Goal: Task Accomplishment & Management: Use online tool/utility

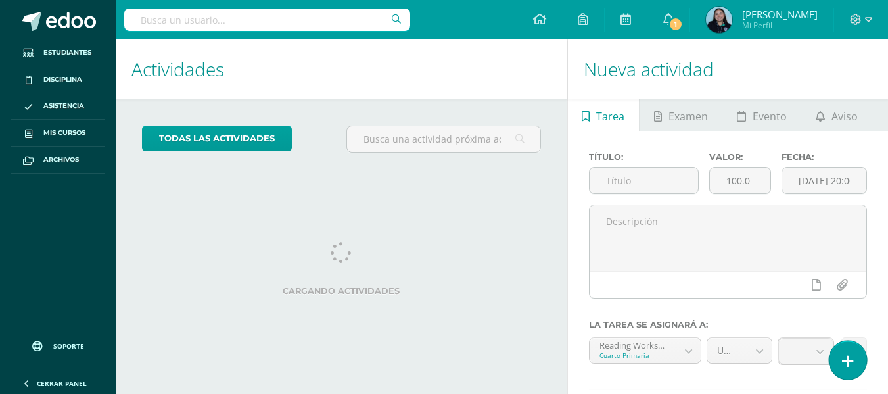
click at [845, 355] on icon at bounding box center [848, 361] width 12 height 15
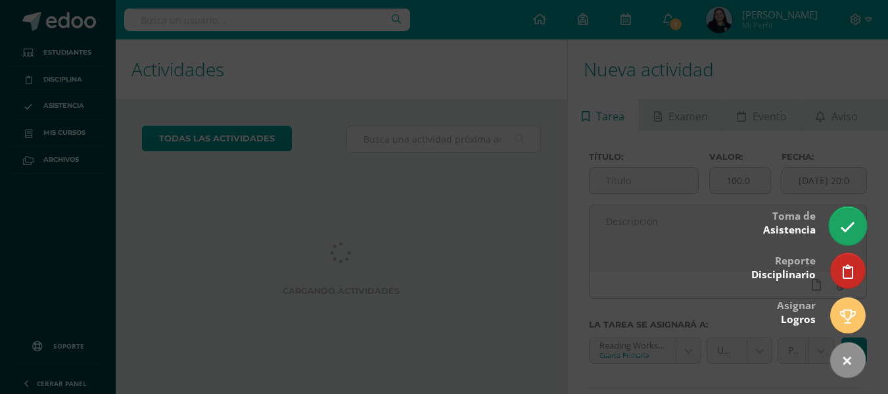
click at [843, 227] on icon at bounding box center [847, 227] width 15 height 15
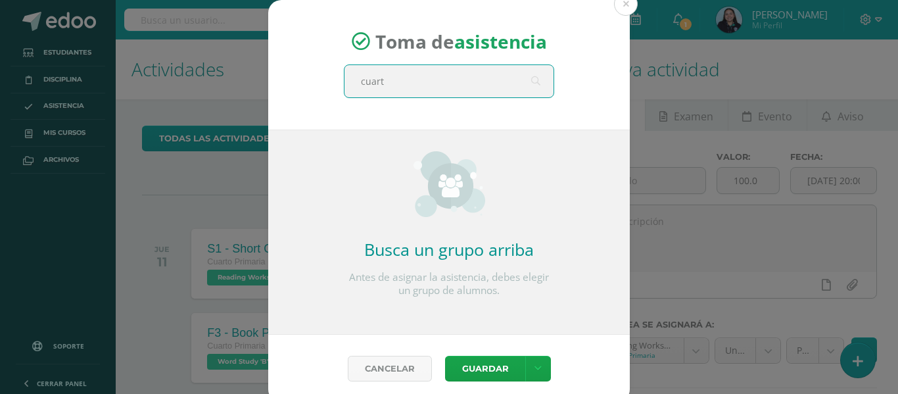
type input "cuarto"
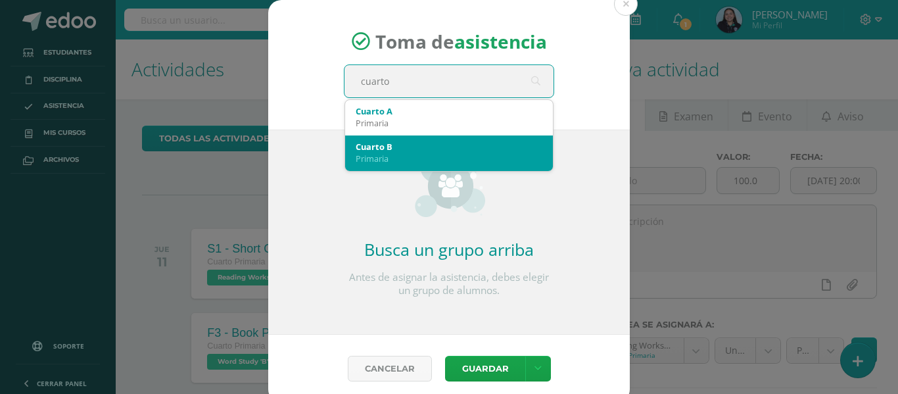
click at [438, 157] on div "Primaria" at bounding box center [449, 159] width 187 height 12
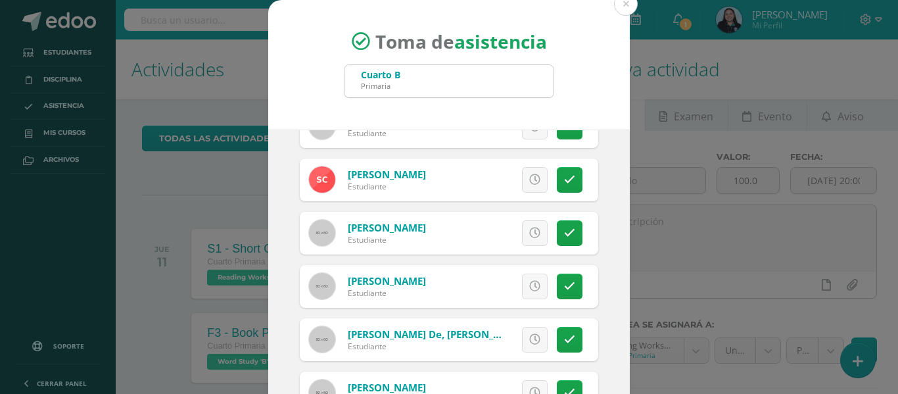
scroll to position [323, 0]
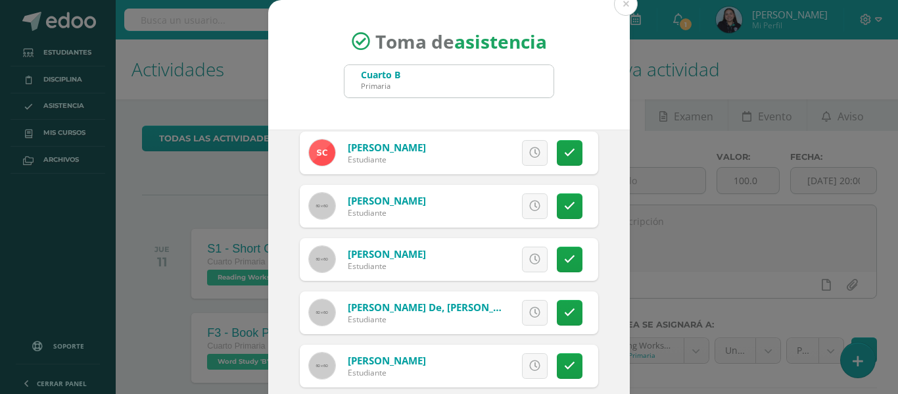
click at [541, 202] on div "Excusa Detalles sobre excusa: Añadir excusa a todas las inasistencias del día C…" at bounding box center [503, 206] width 189 height 43
click at [557, 203] on link at bounding box center [570, 206] width 26 height 26
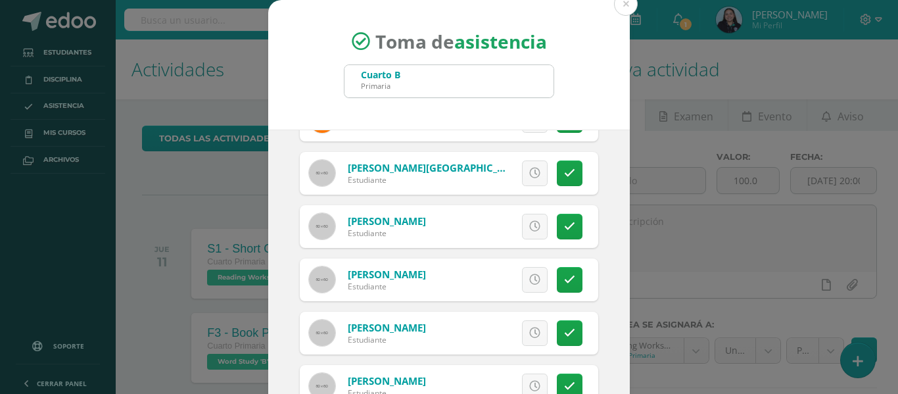
scroll to position [103, 0]
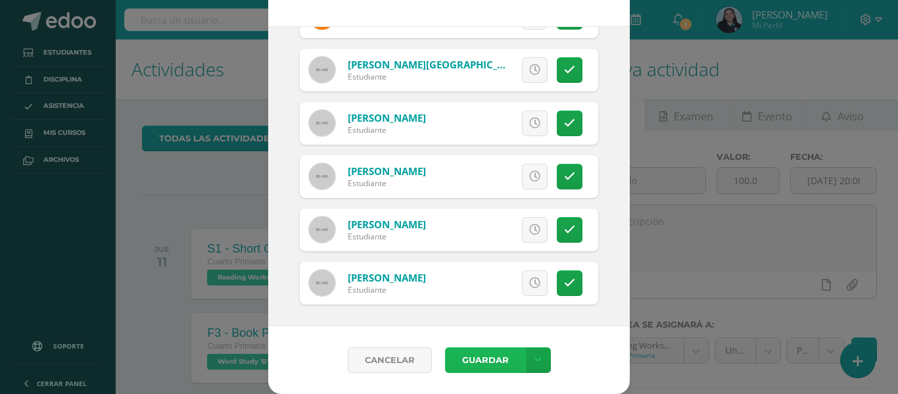
click at [469, 361] on button "Guardar" at bounding box center [485, 360] width 80 height 26
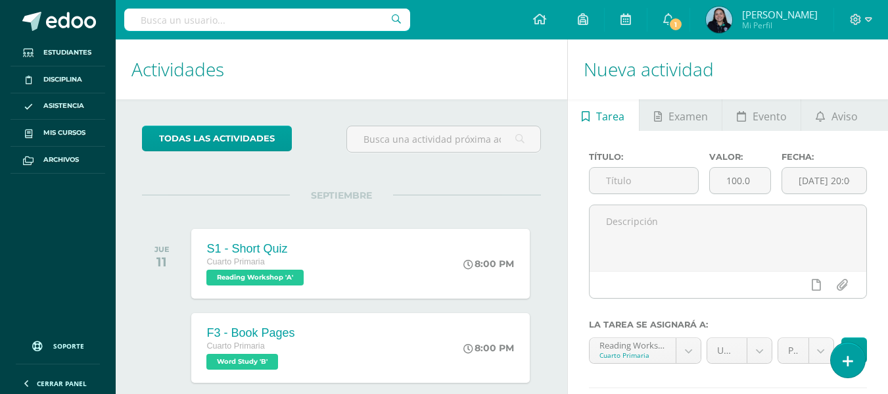
click at [469, 361] on div "8:00 PM" at bounding box center [496, 348] width 69 height 70
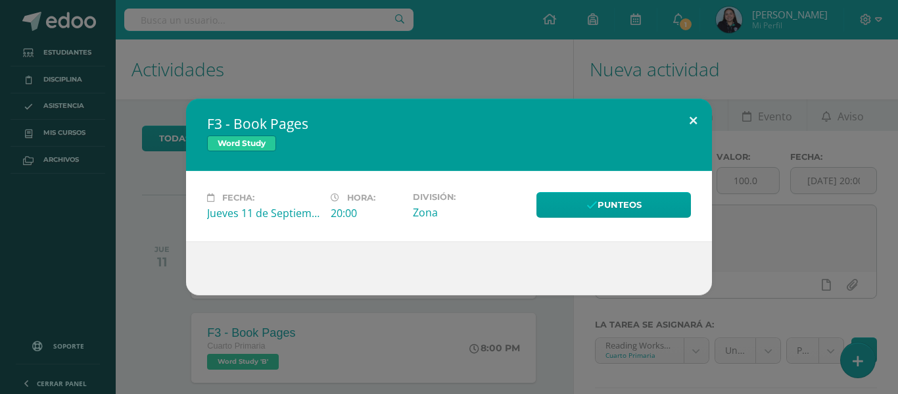
click at [694, 112] on button at bounding box center [693, 121] width 37 height 45
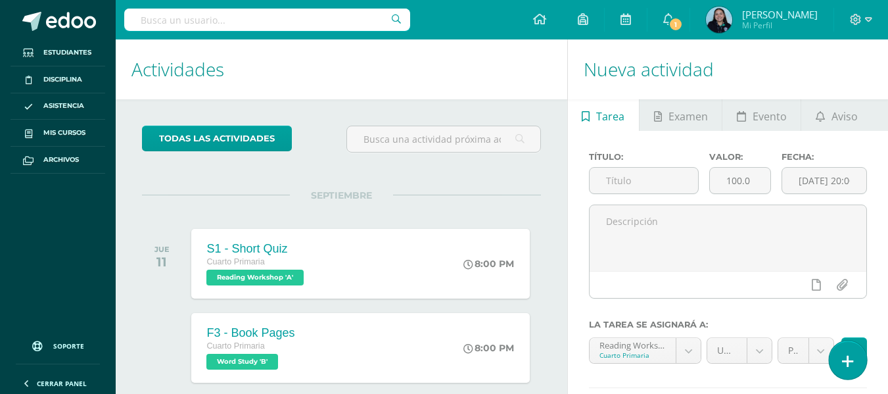
click at [846, 355] on icon at bounding box center [848, 361] width 12 height 15
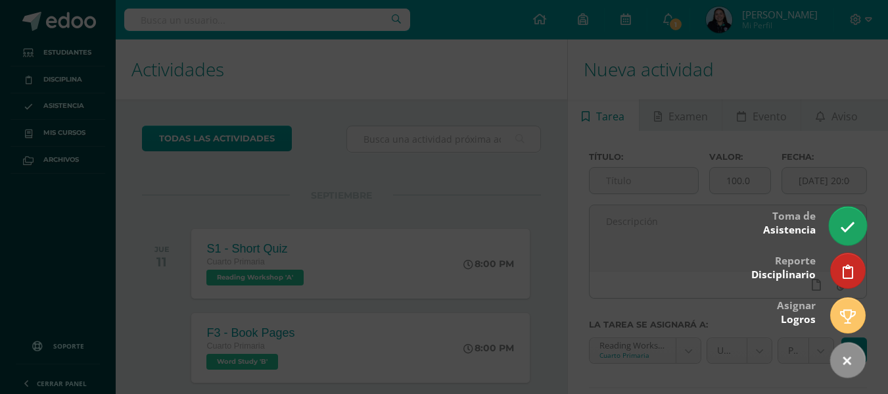
click at [850, 213] on link at bounding box center [847, 225] width 37 height 38
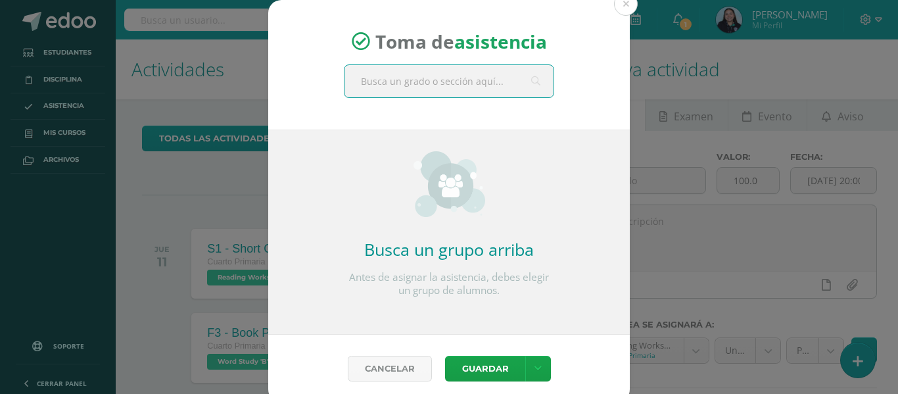
click at [386, 78] on input "text" at bounding box center [449, 81] width 209 height 32
type input "cuarto"
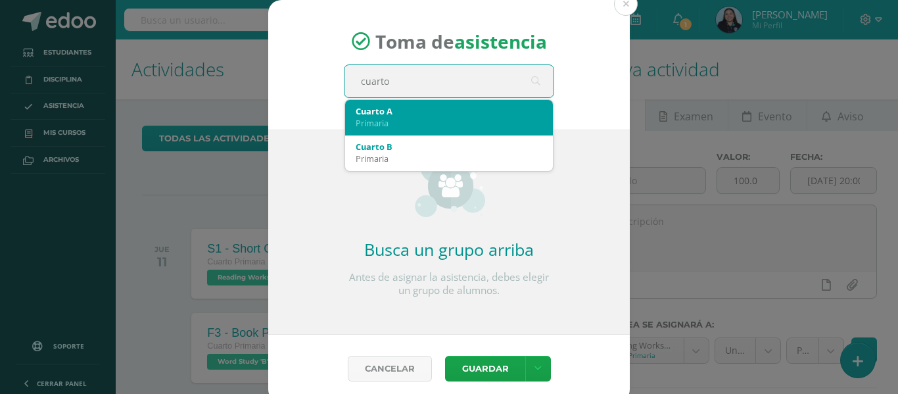
click at [405, 113] on div "Cuarto A" at bounding box center [449, 111] width 187 height 12
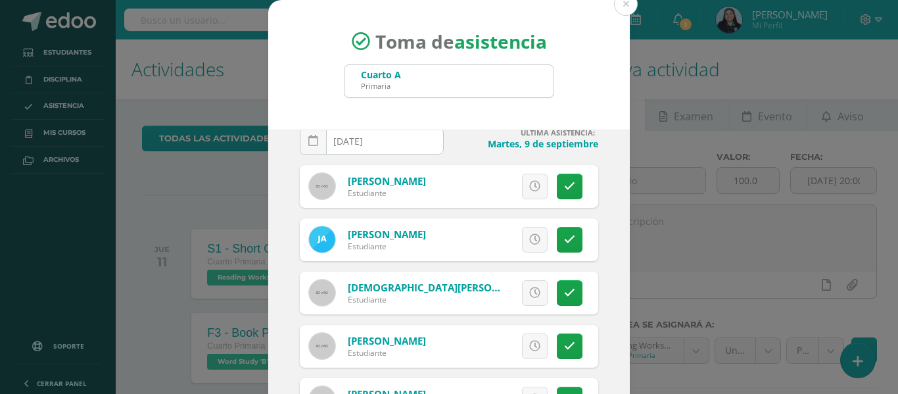
scroll to position [24, 0]
click at [557, 231] on link at bounding box center [570, 239] width 26 height 26
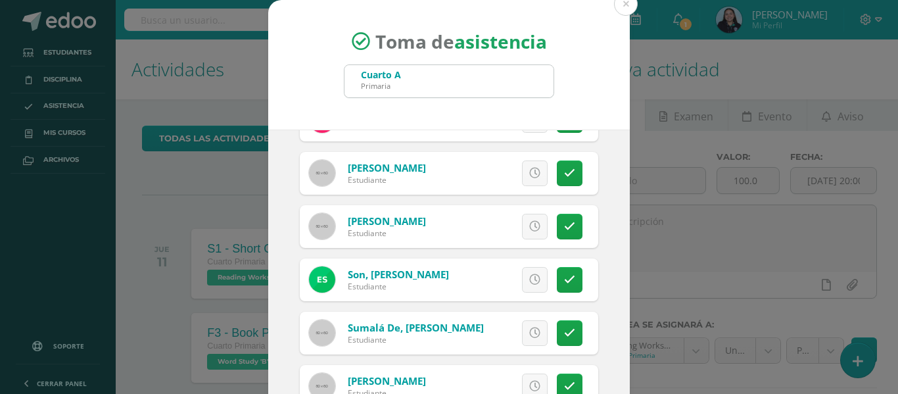
scroll to position [103, 0]
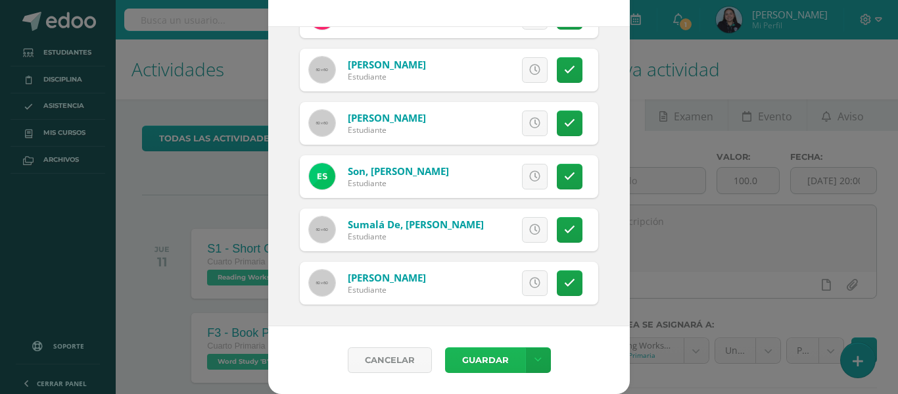
click at [488, 358] on button "Guardar" at bounding box center [485, 360] width 80 height 26
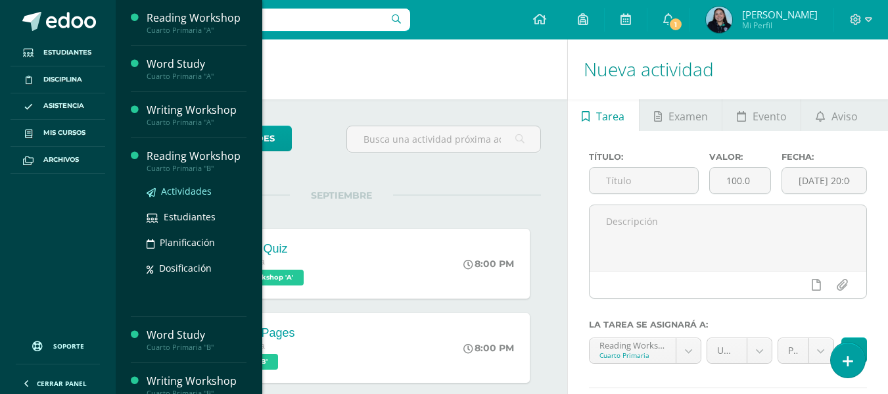
click at [155, 191] on icon at bounding box center [151, 192] width 9 height 9
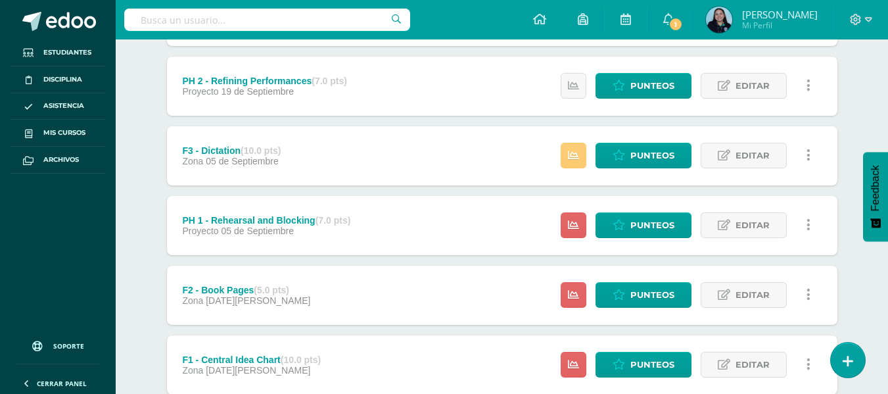
scroll to position [515, 0]
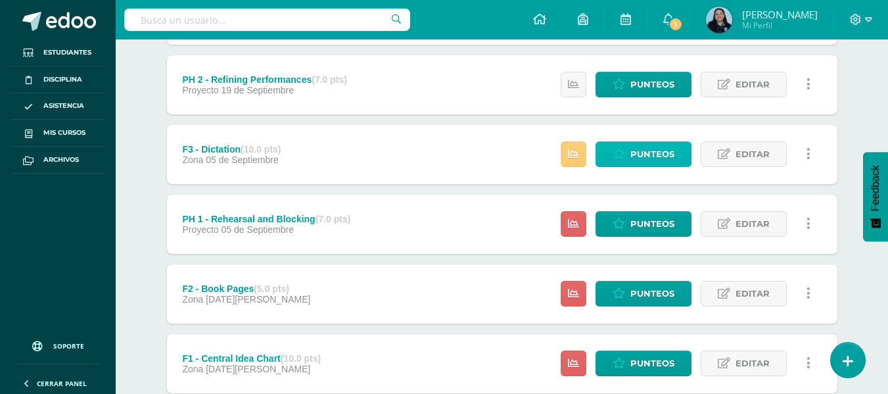
click at [640, 155] on span "Punteos" at bounding box center [653, 154] width 44 height 24
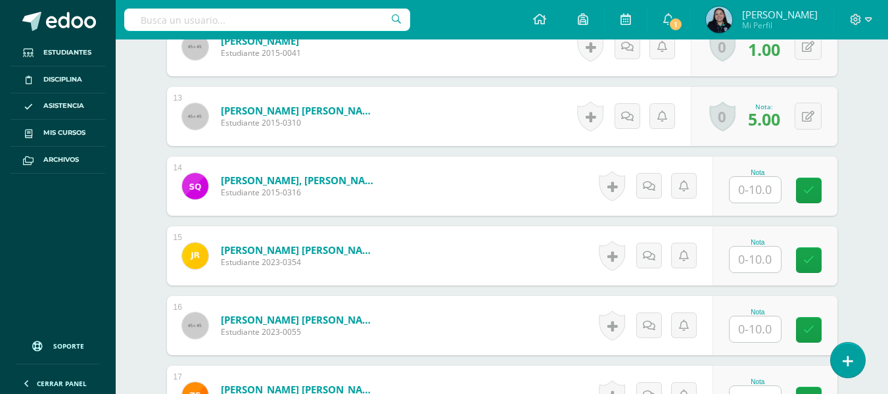
scroll to position [1207, 0]
click at [750, 195] on input "text" at bounding box center [755, 189] width 51 height 26
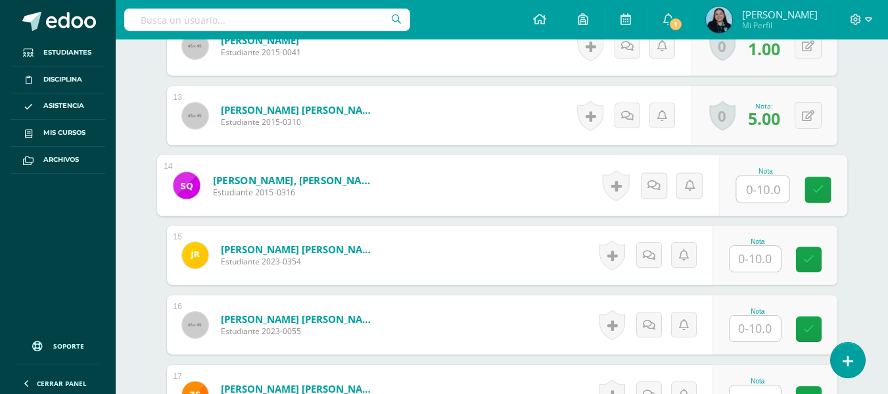
scroll to position [1208, 0]
type input "4"
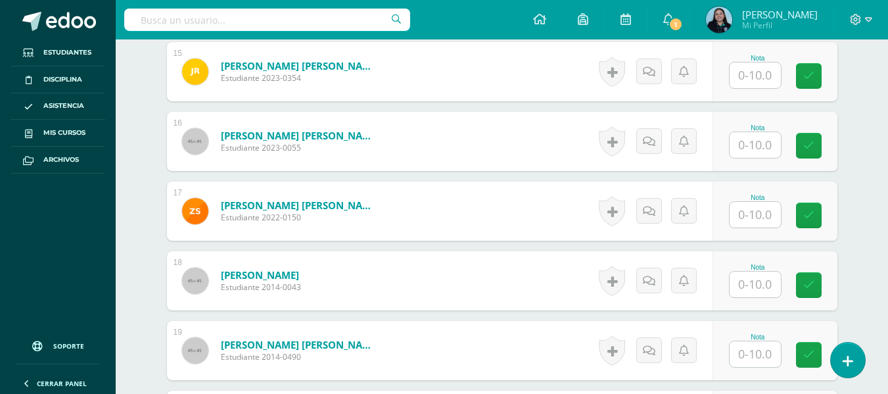
scroll to position [1389, 0]
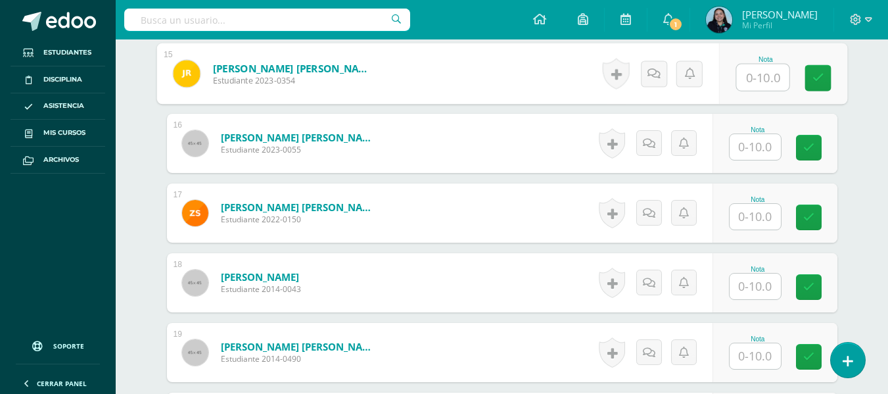
click at [770, 81] on input "text" at bounding box center [762, 77] width 53 height 26
type input "5"
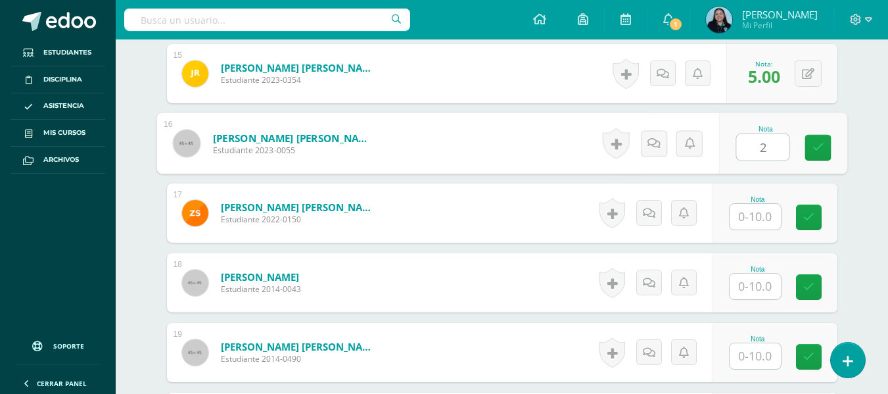
type input "2"
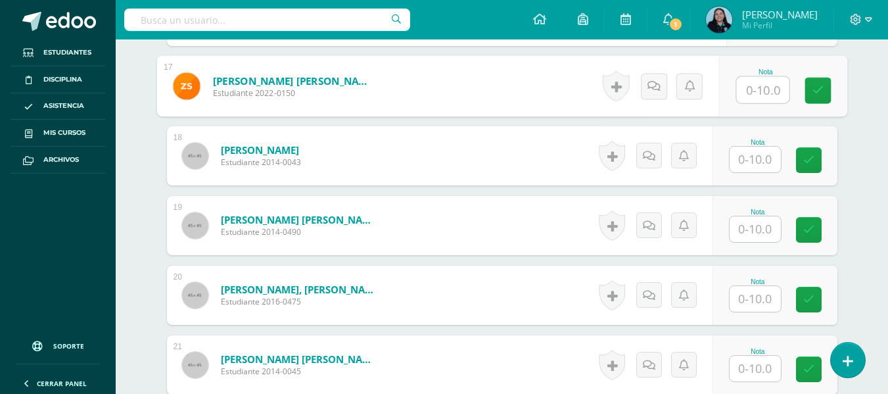
scroll to position [1517, 0]
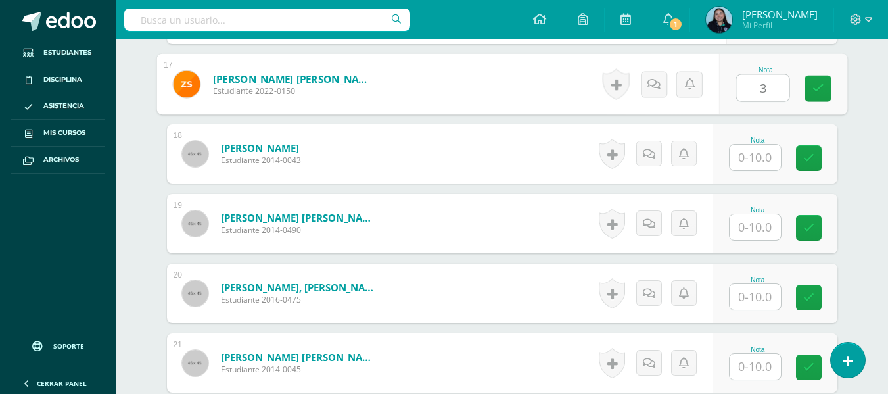
type input "3"
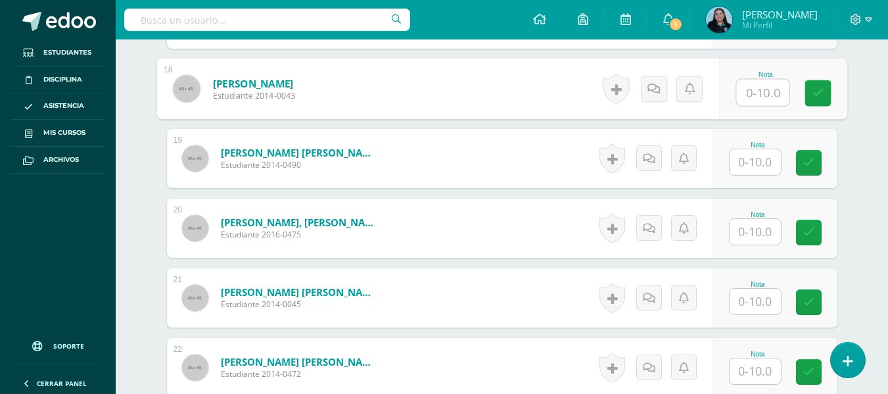
scroll to position [1584, 0]
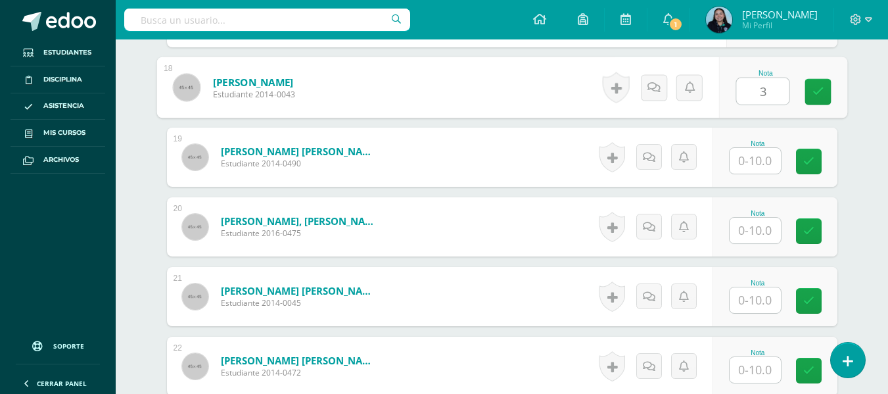
type input "3"
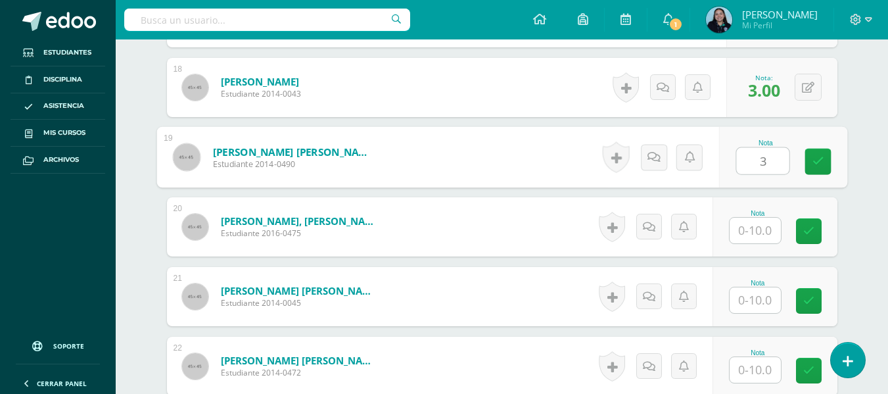
type input "3"
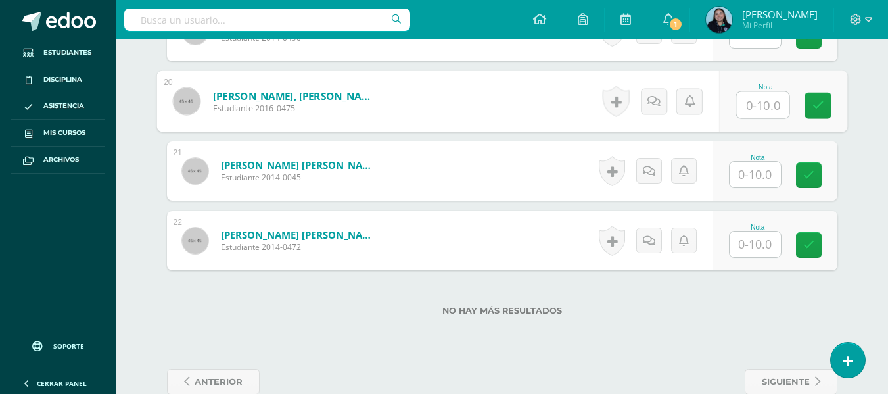
scroll to position [1711, 0]
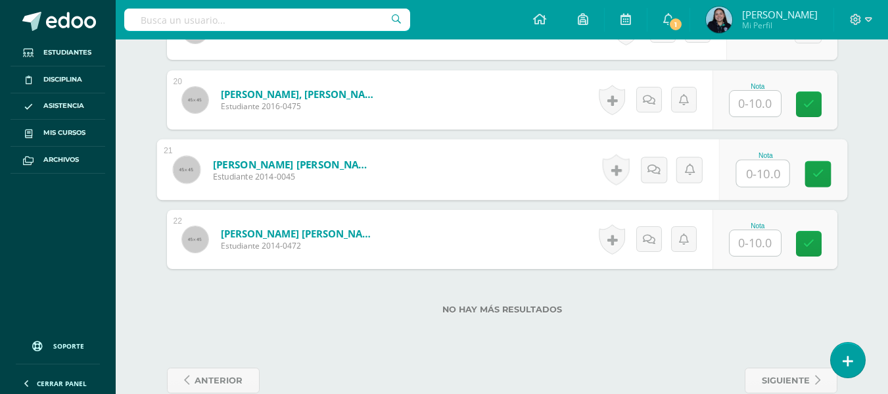
click at [755, 169] on input "text" at bounding box center [762, 173] width 53 height 26
type input "4"
click at [761, 95] on input "text" at bounding box center [755, 104] width 51 height 26
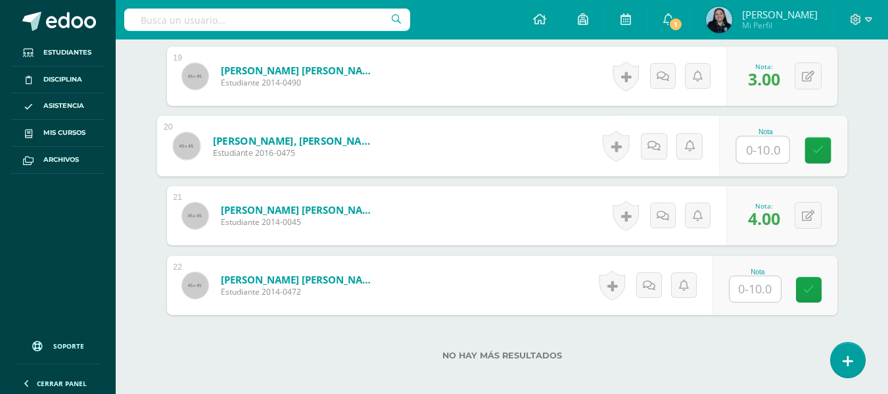
scroll to position [1661, 0]
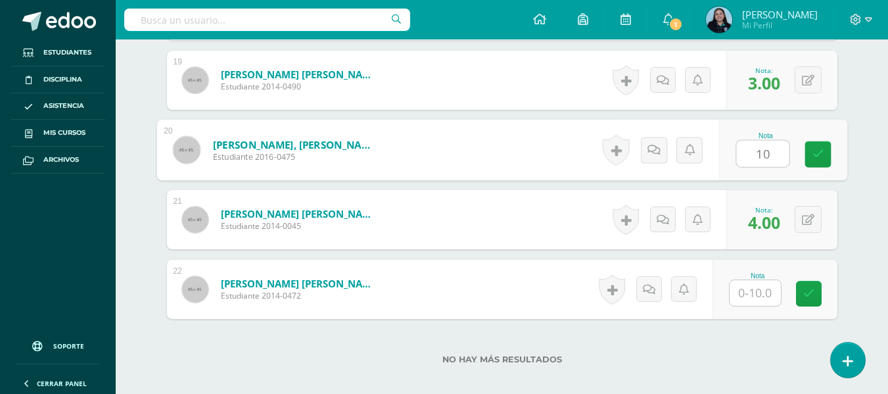
type input "10"
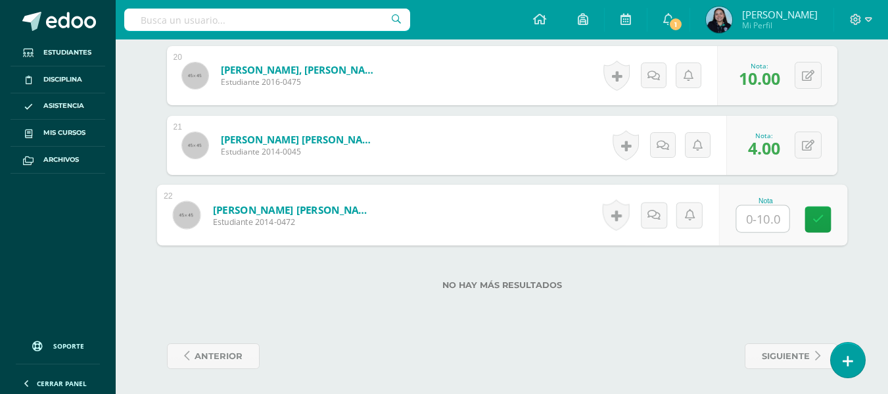
scroll to position [1736, 0]
type input "5"
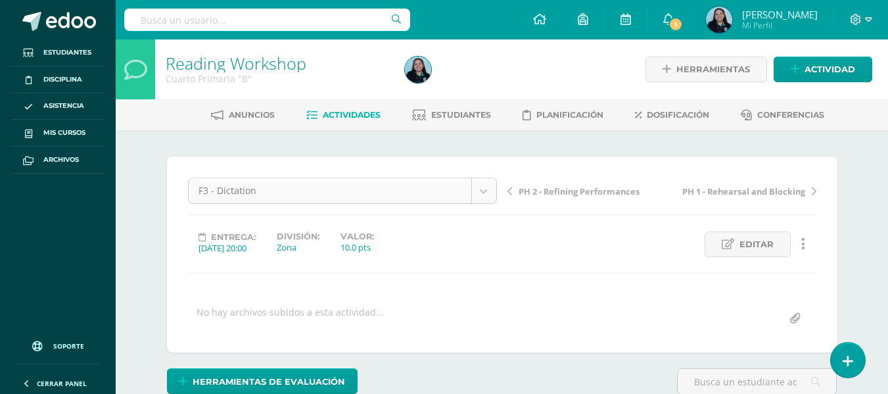
scroll to position [43, 0]
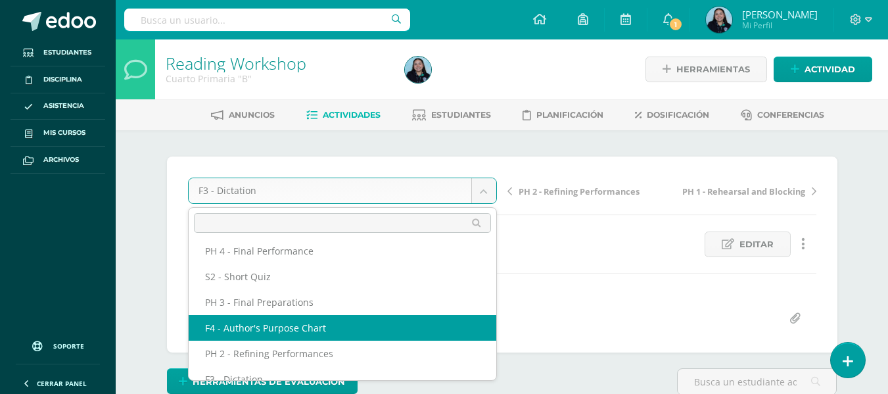
scroll to position [125, 0]
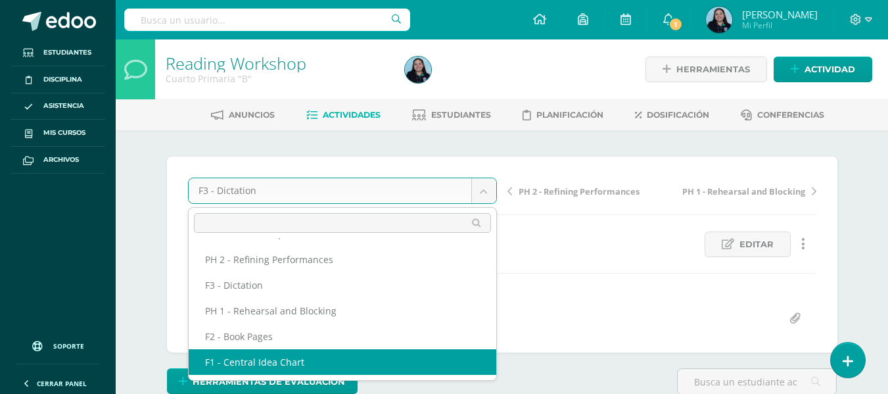
select select "/dashboard/teacher/grade-activity/48511/"
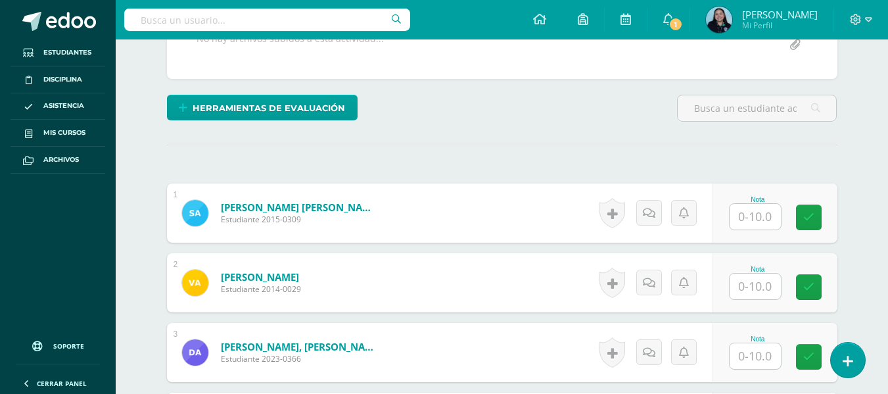
scroll to position [273, 0]
click at [748, 227] on input "text" at bounding box center [755, 217] width 51 height 26
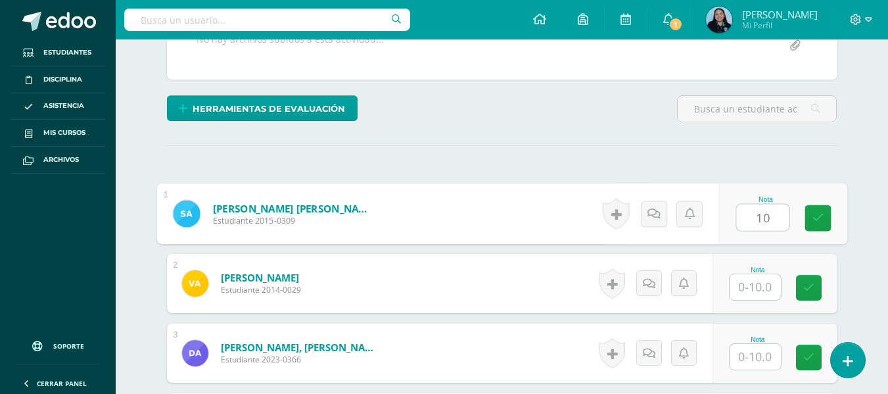
type input "10"
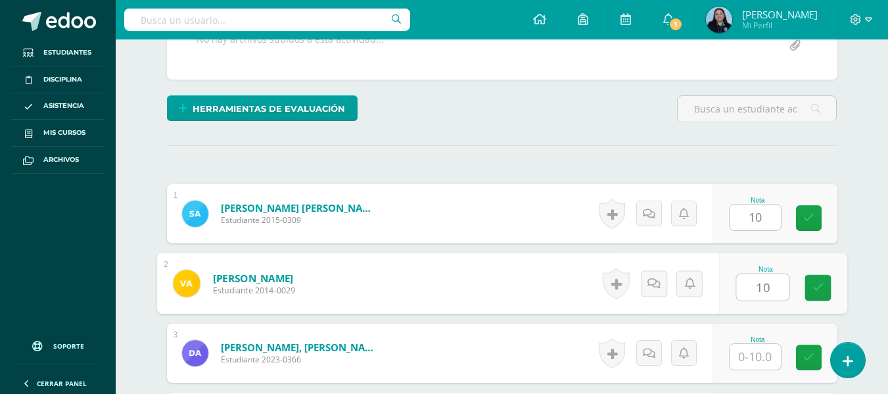
type input "10"
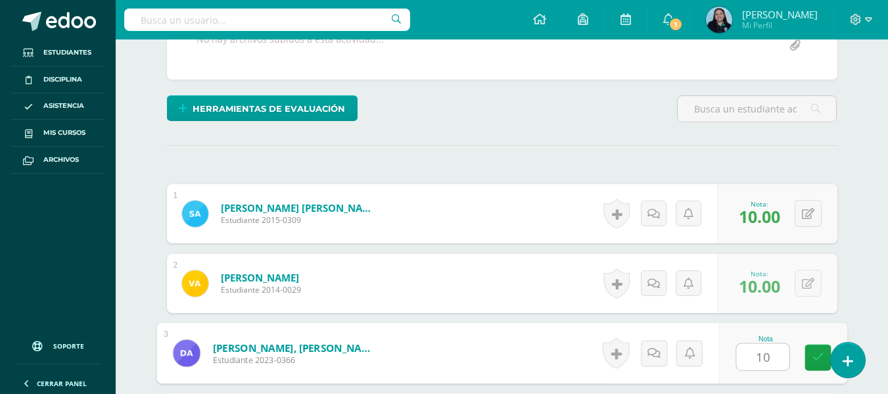
type input "10"
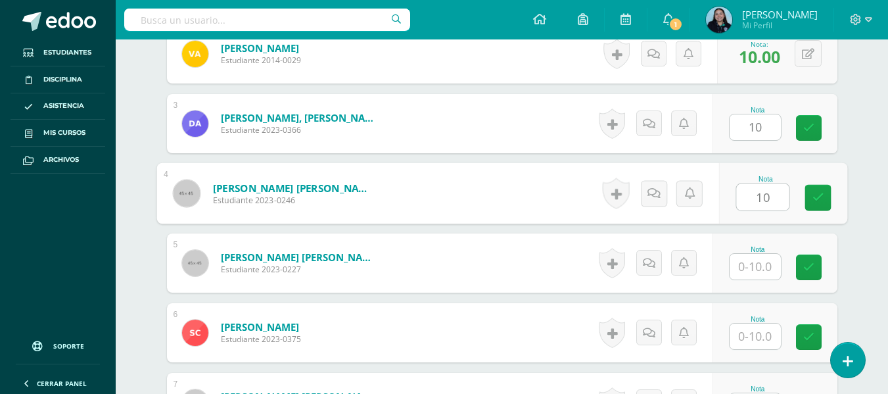
type input "10"
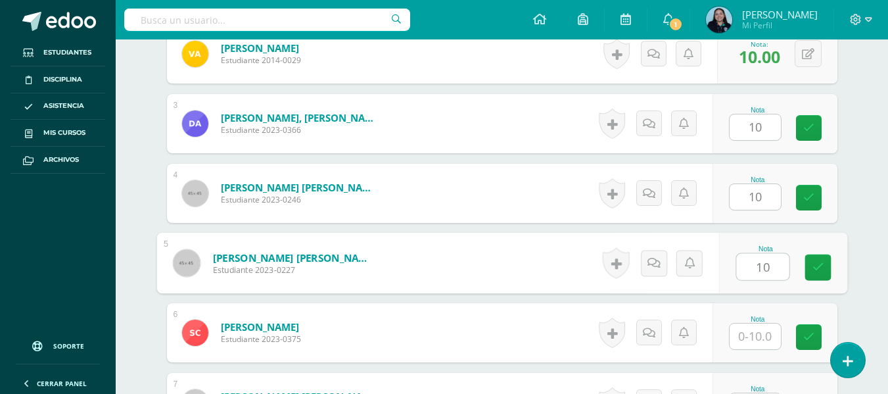
type input "10"
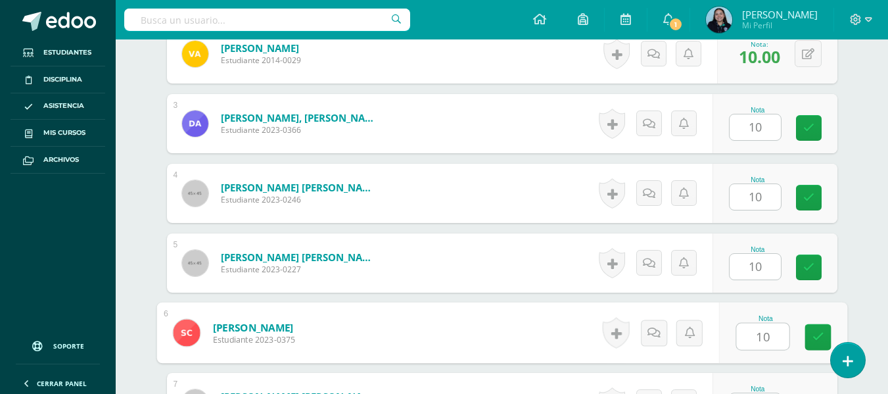
type input "10"
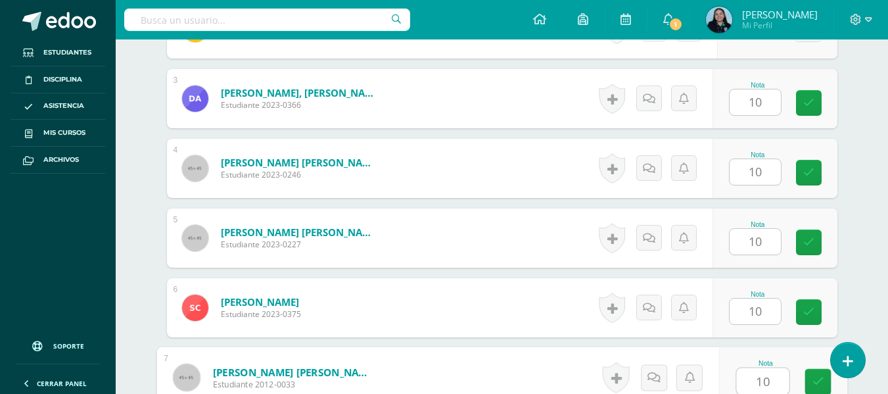
type input "10"
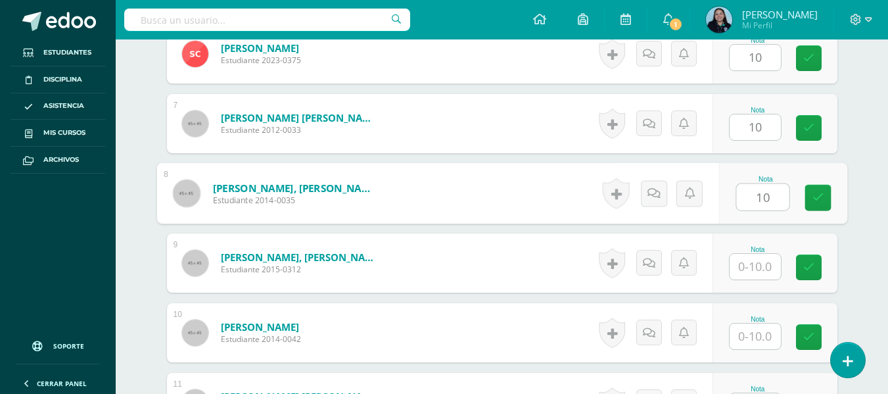
type input "10"
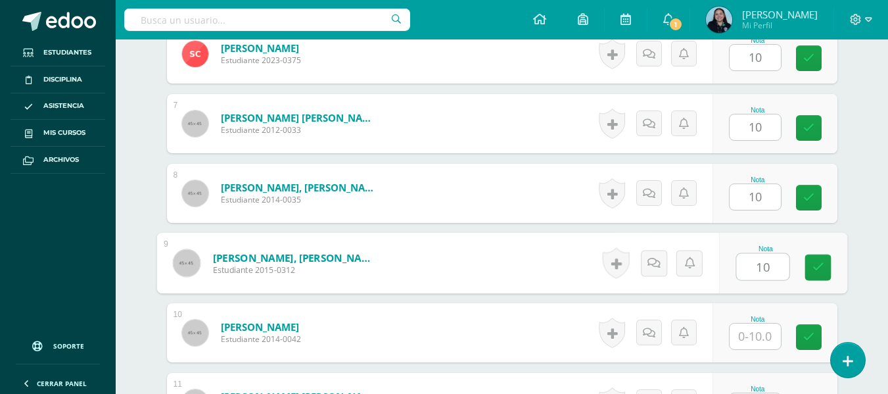
type input "10"
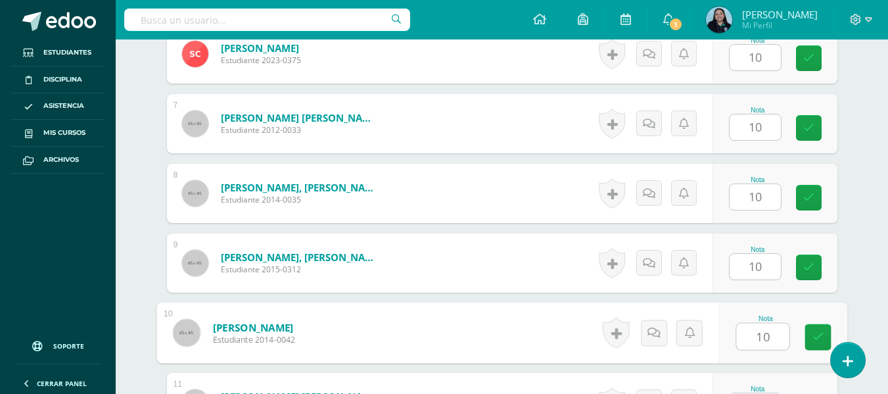
type input "10"
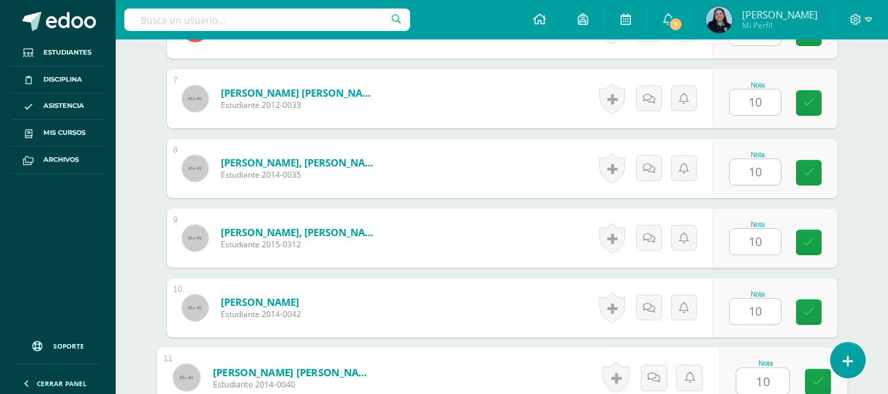
type input "10"
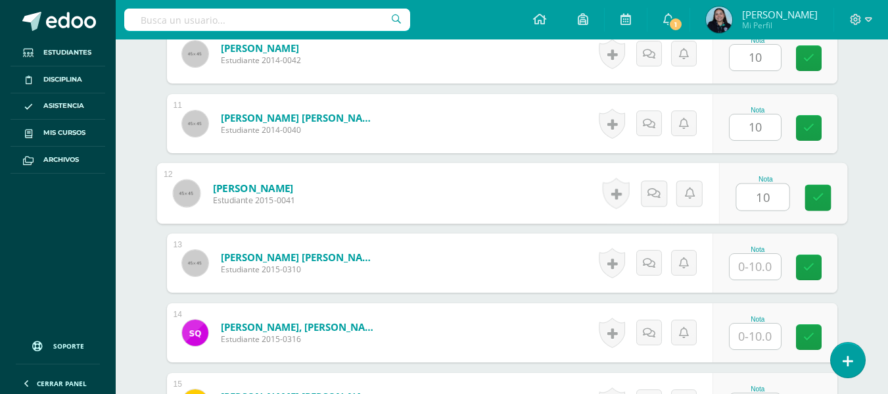
type input "10"
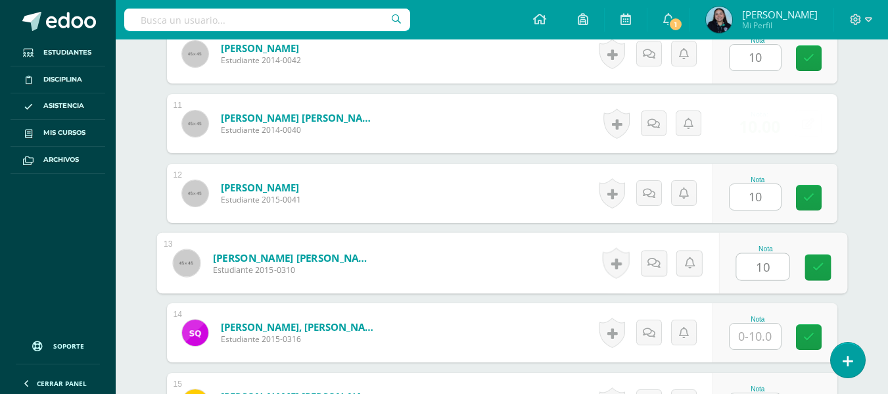
type input "10"
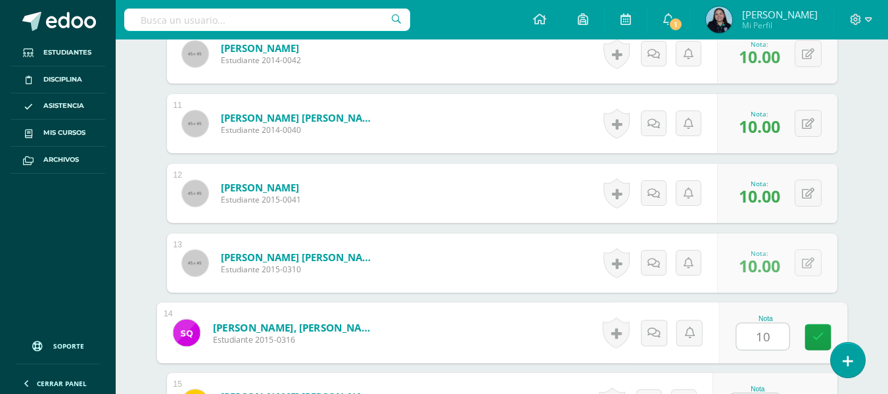
type input "10"
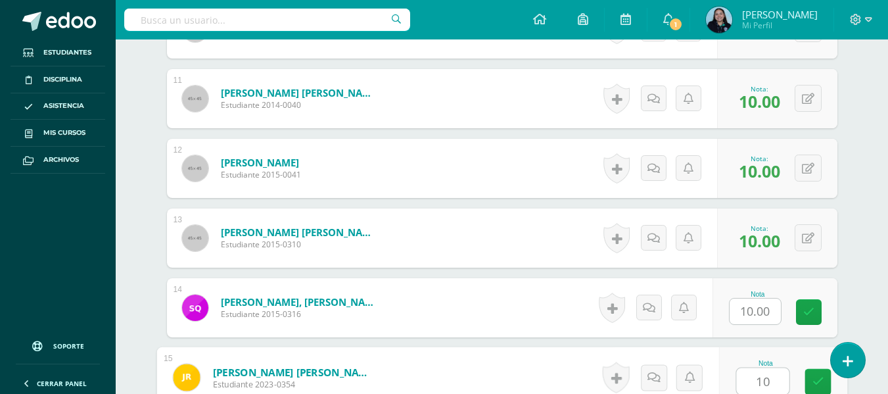
type input "10"
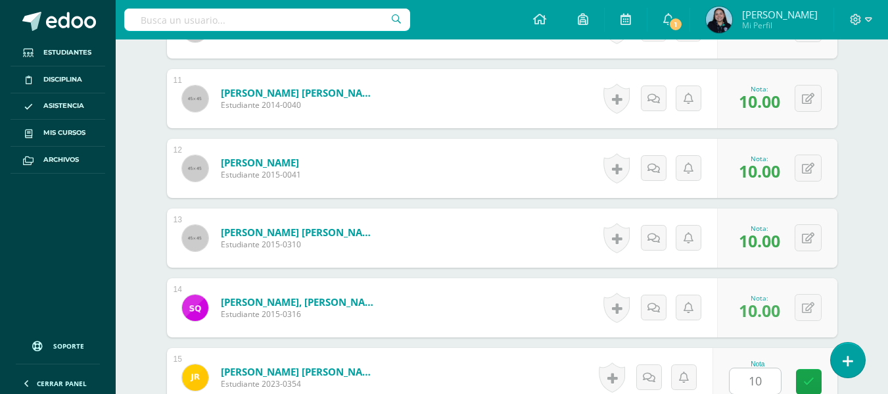
scroll to position [1339, 0]
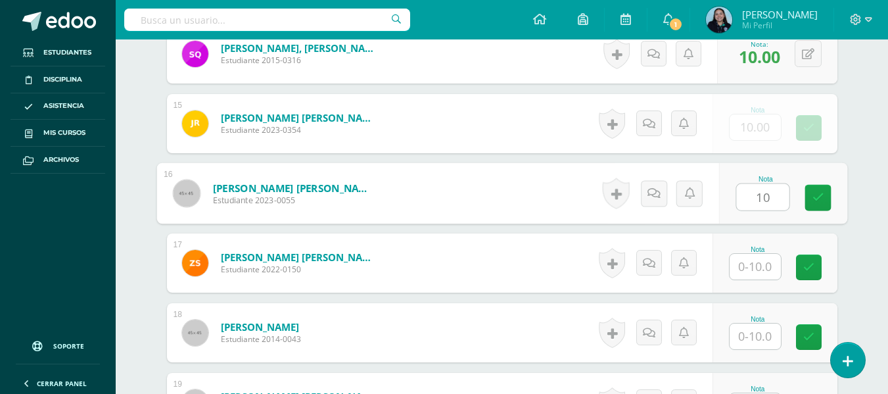
type input "10"
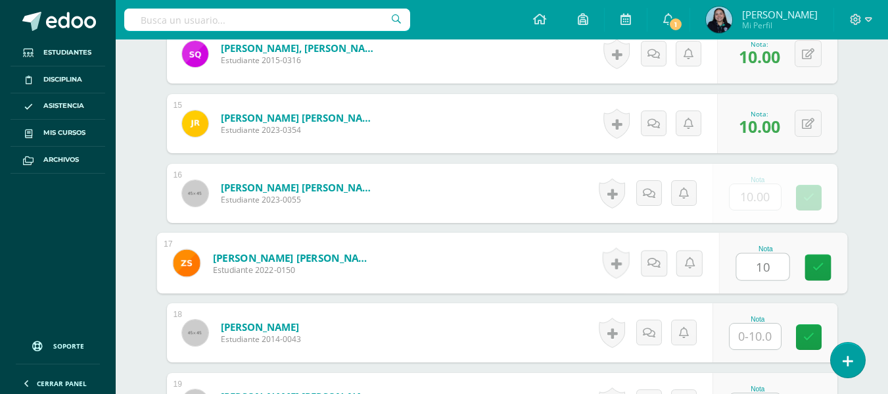
type input "10"
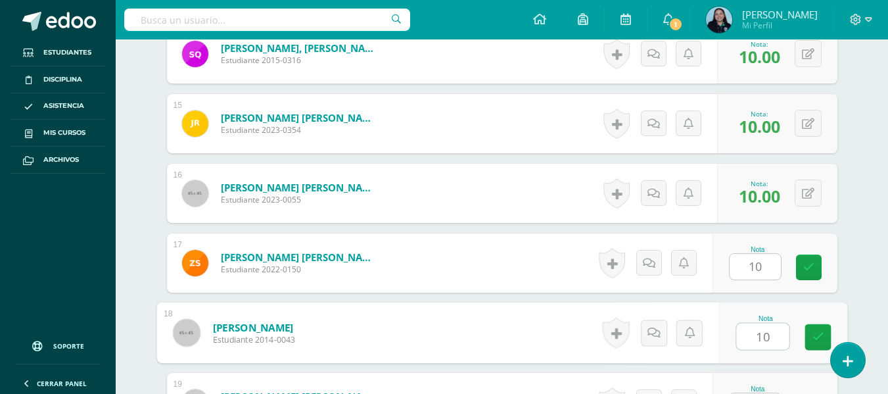
type input "10"
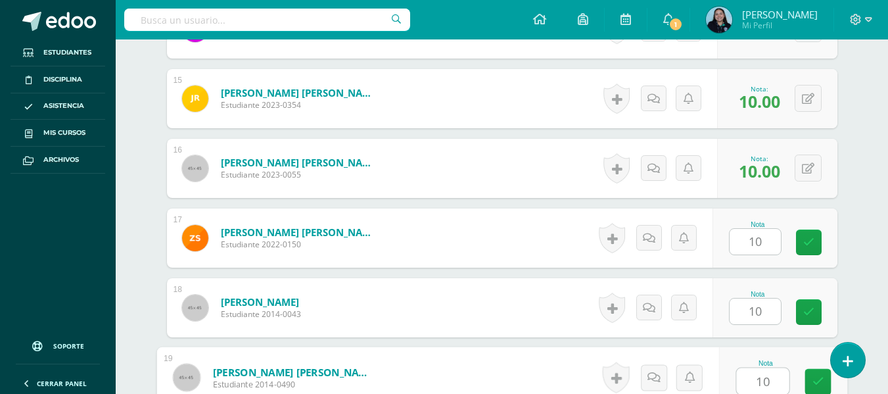
type input "10"
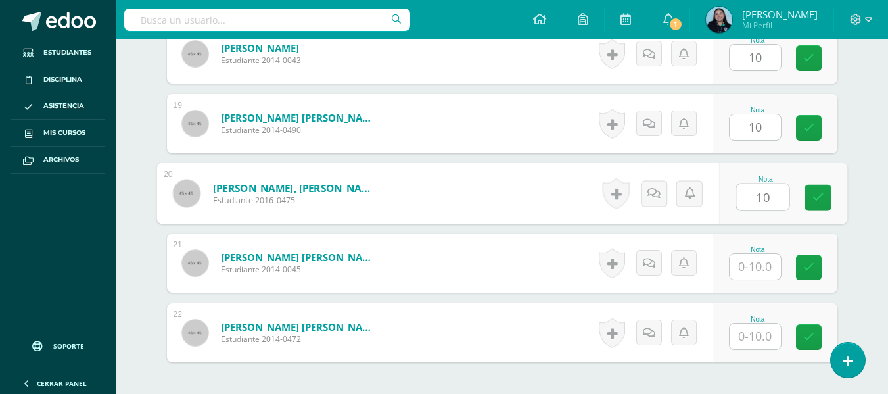
type input "10"
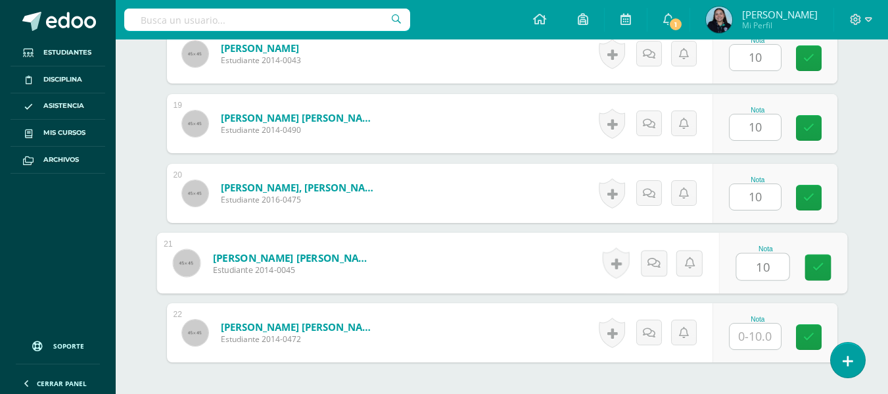
type input "10"
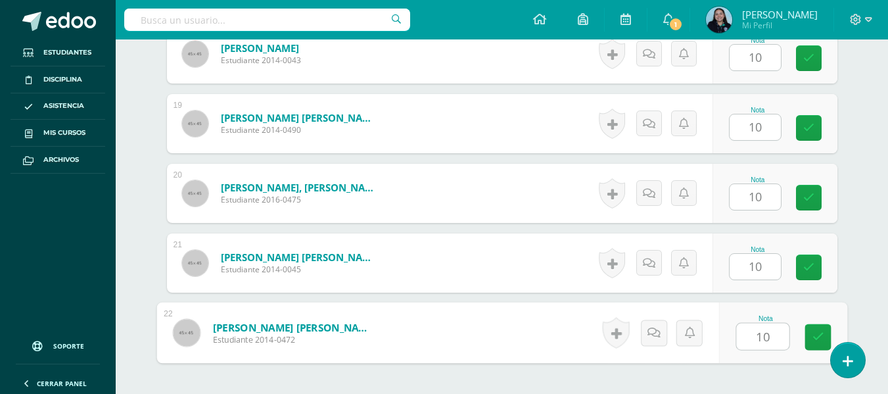
type input "10"
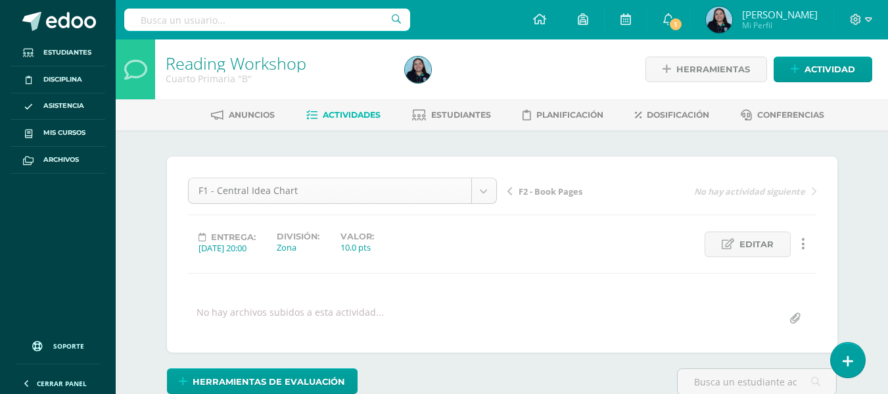
scroll to position [120, 0]
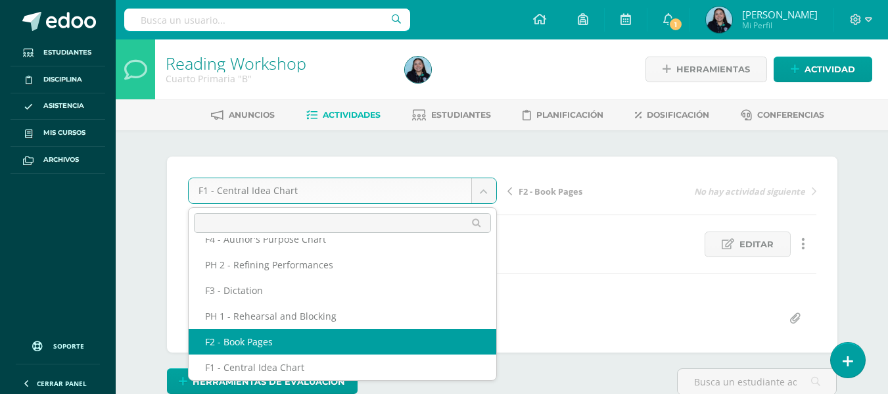
select select "/dashboard/teacher/grade-activity/48513/"
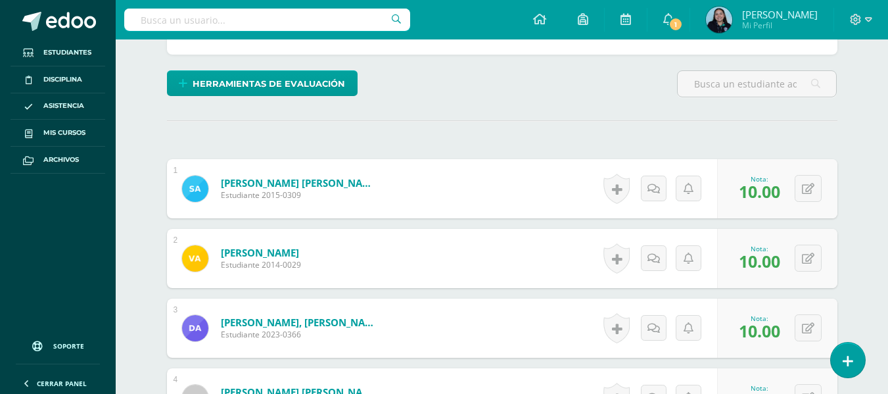
scroll to position [318, 0]
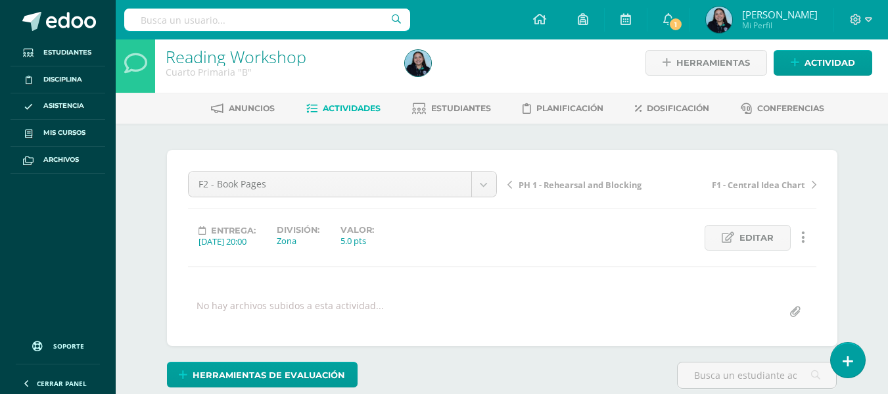
scroll to position [7, 0]
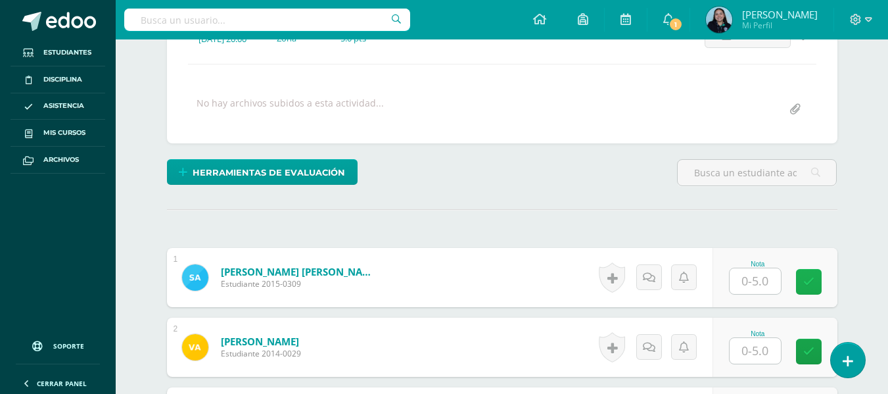
scroll to position [208, 0]
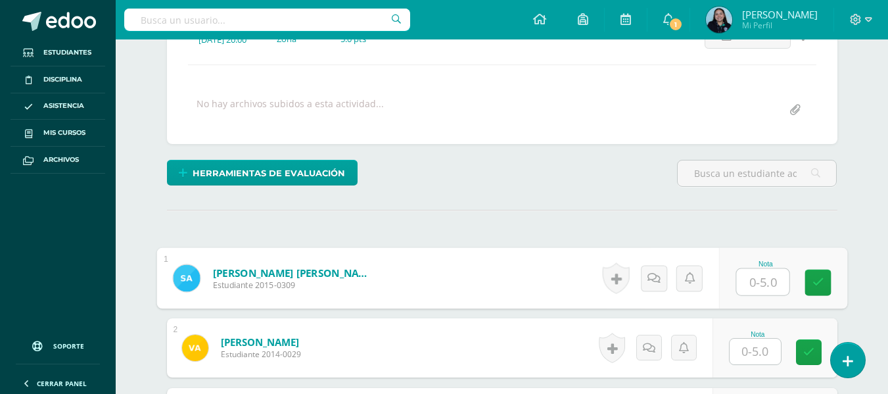
click at [748, 282] on input "text" at bounding box center [762, 282] width 53 height 26
type input "5"
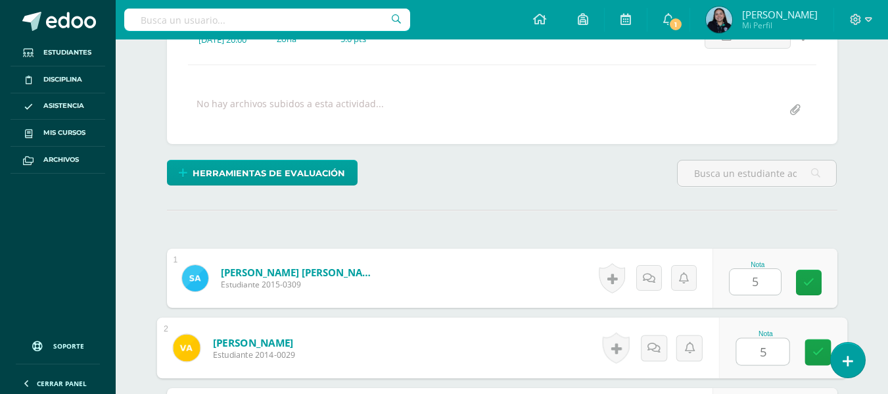
type input "5"
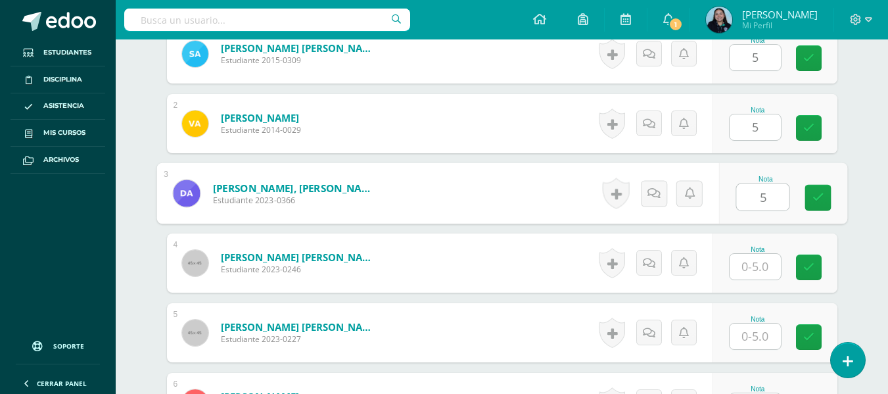
type input "5"
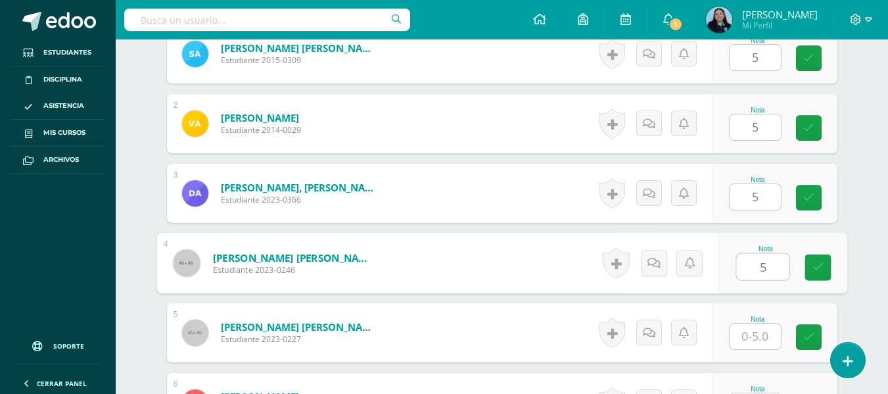
type input "5"
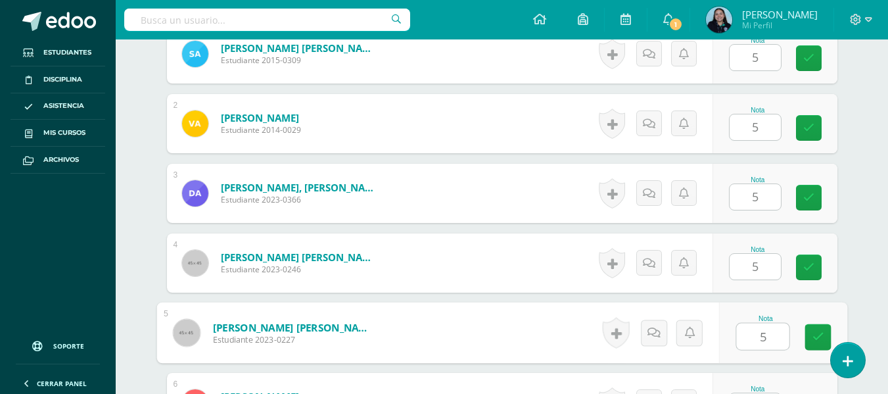
type input "5"
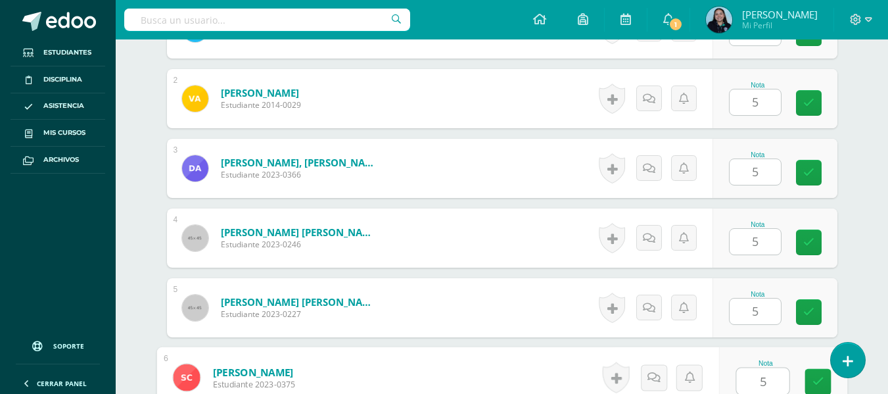
type input "5"
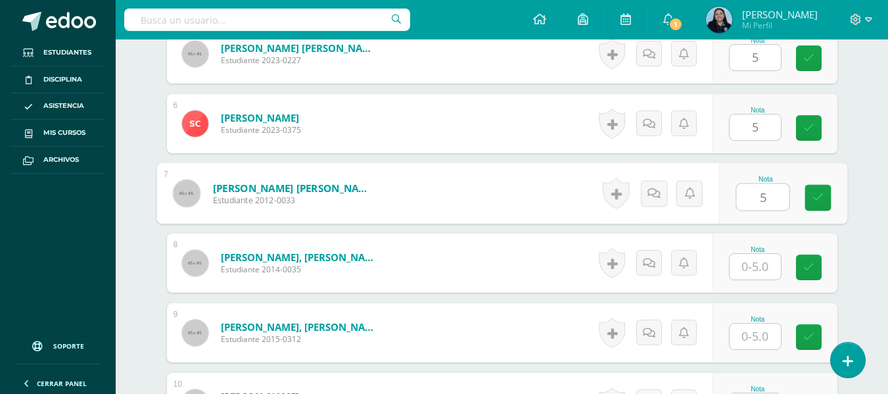
type input "5"
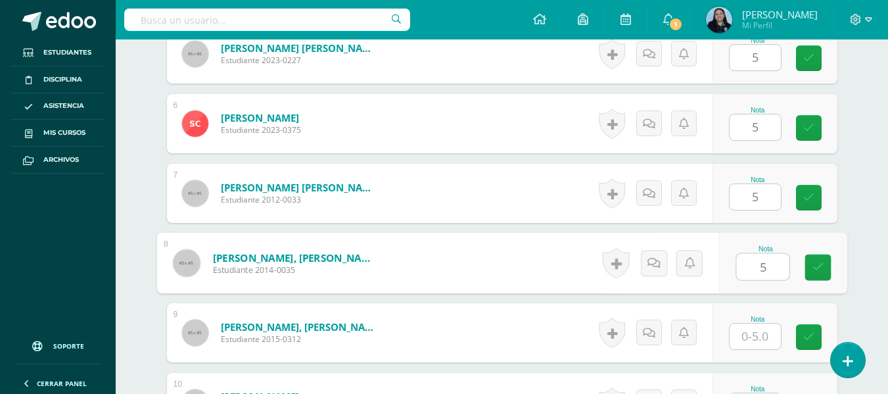
type input "5"
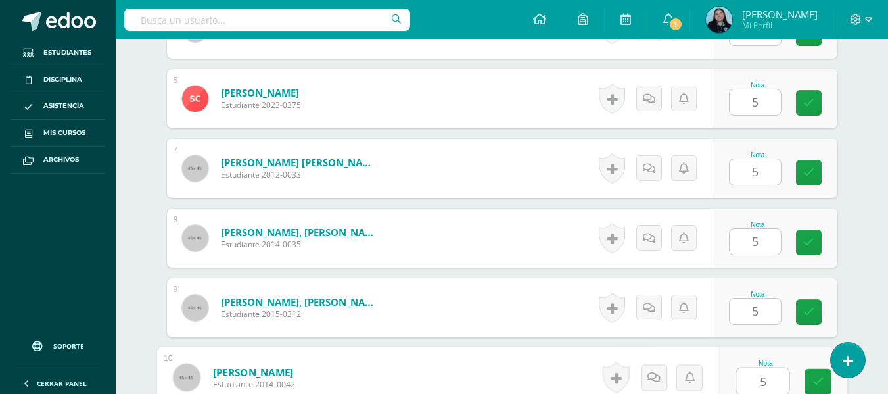
type input "5"
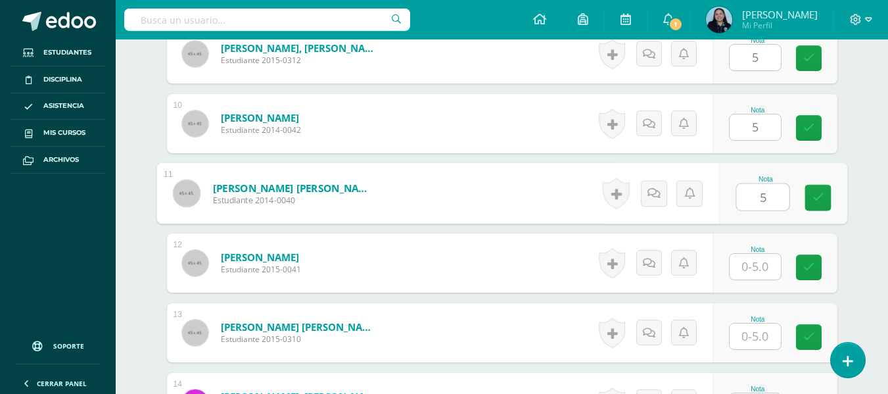
type input "5"
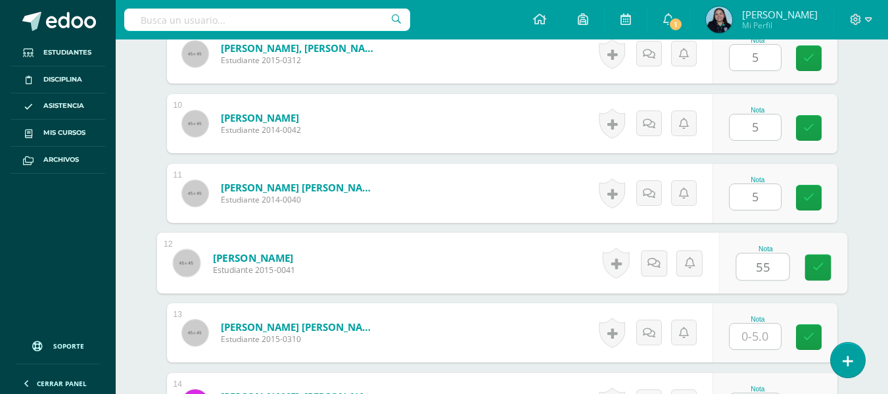
type input "55"
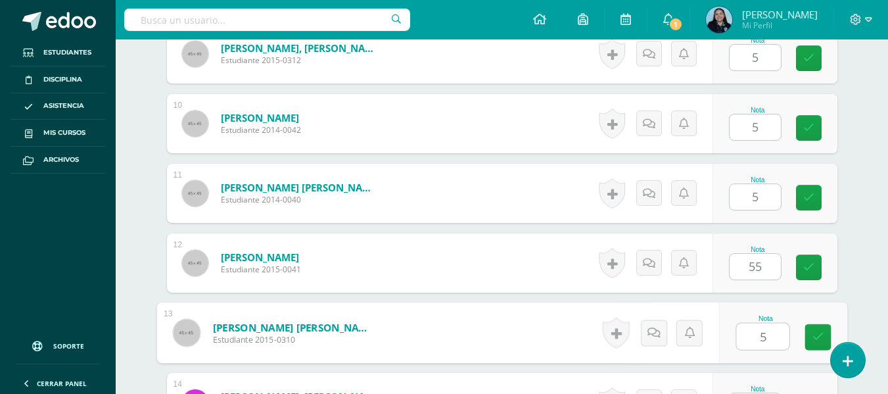
type input "5"
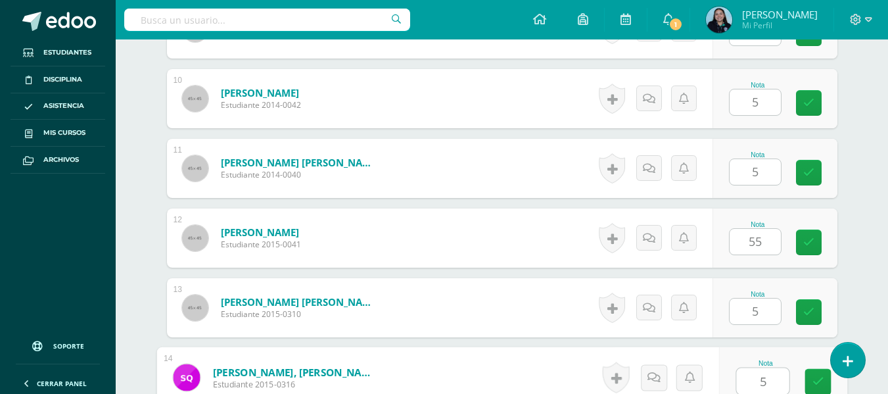
type input "5"
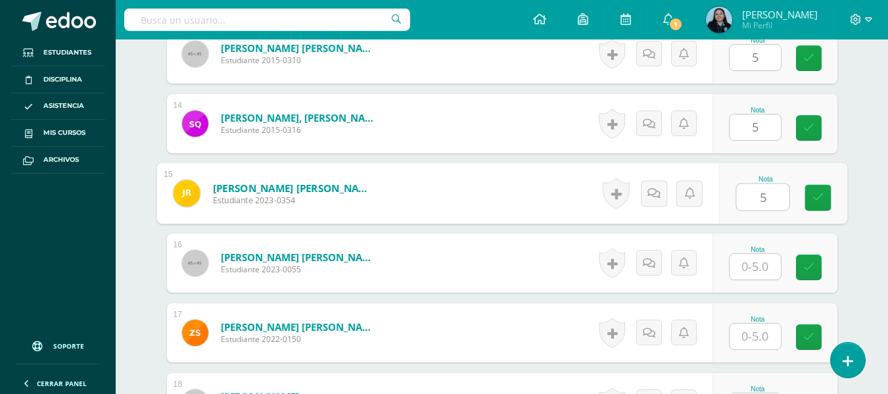
type input "5"
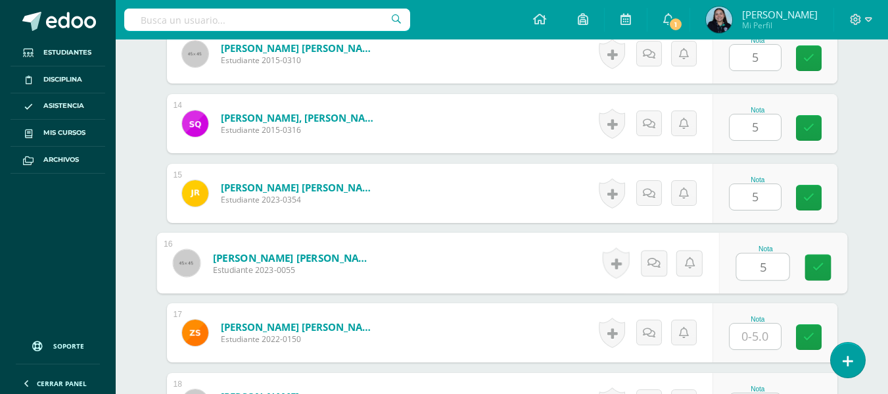
type input "5"
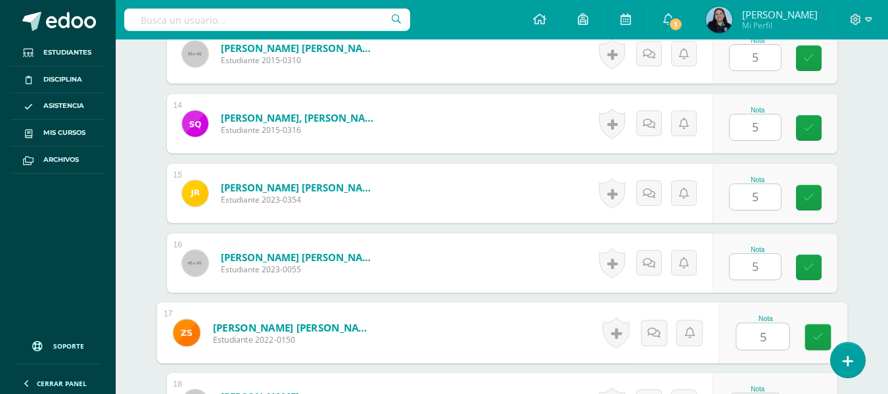
type input "5"
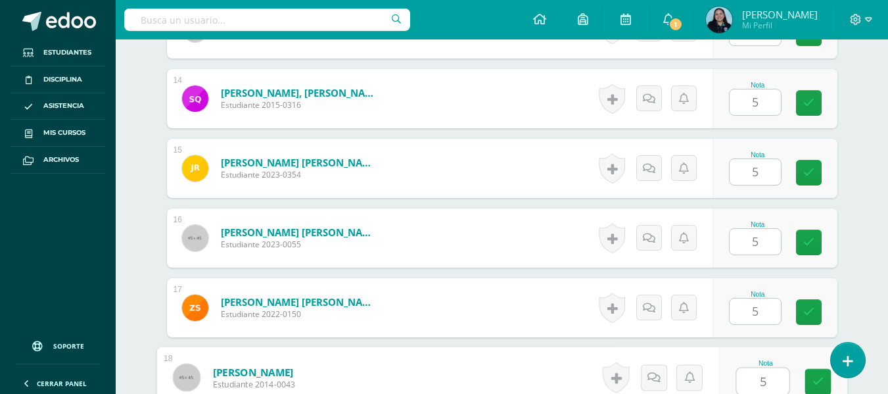
type input "5"
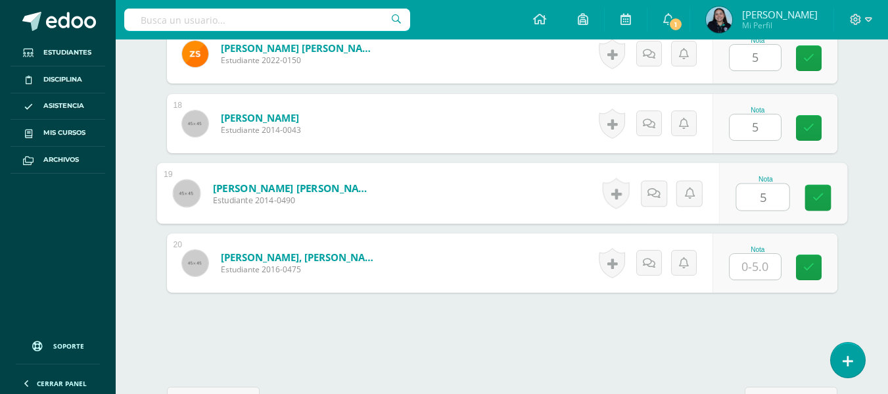
type input "5"
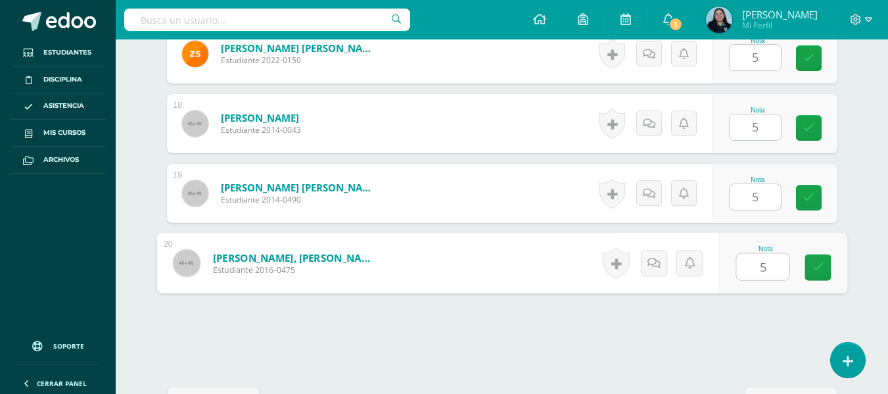
type input "5"
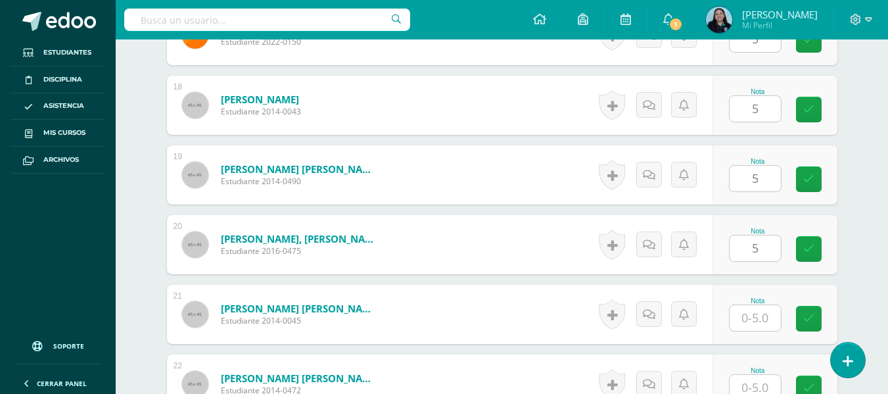
type input "0"
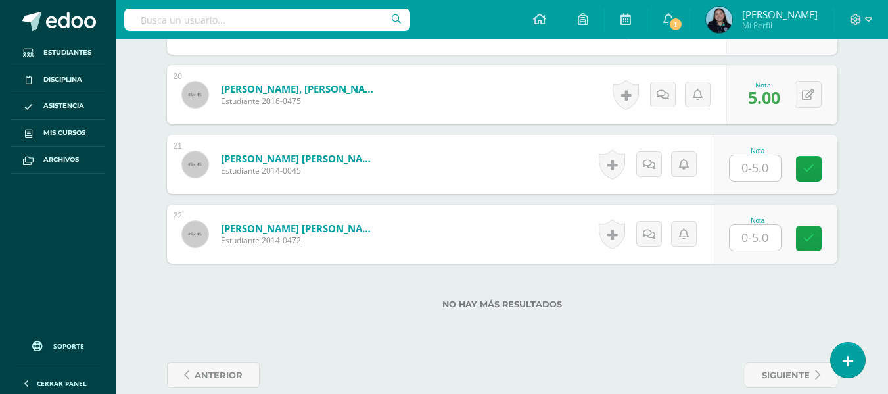
scroll to position [1736, 0]
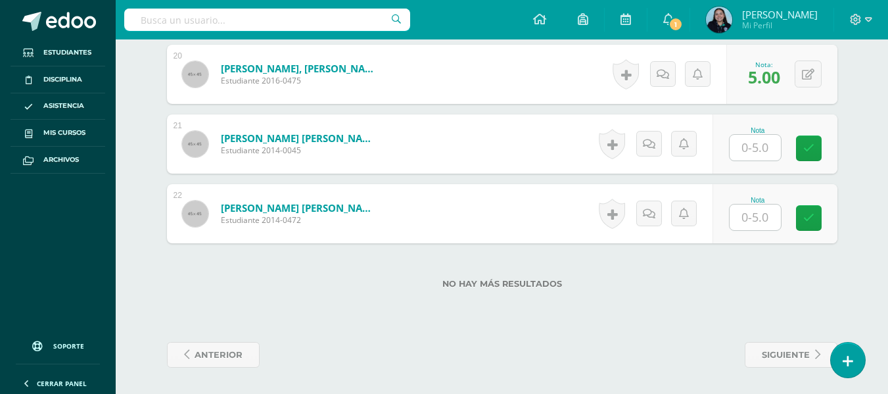
click at [753, 137] on input "text" at bounding box center [755, 148] width 51 height 26
type input "5"
click at [728, 299] on div "No hay más resultados" at bounding box center [502, 273] width 671 height 61
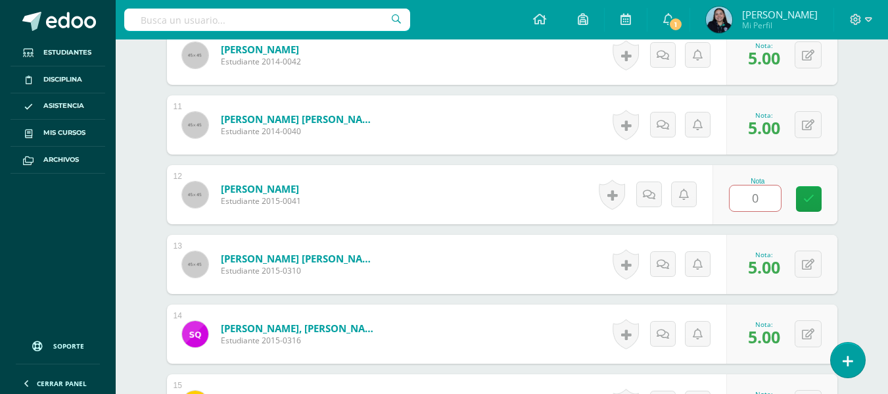
scroll to position [996, 0]
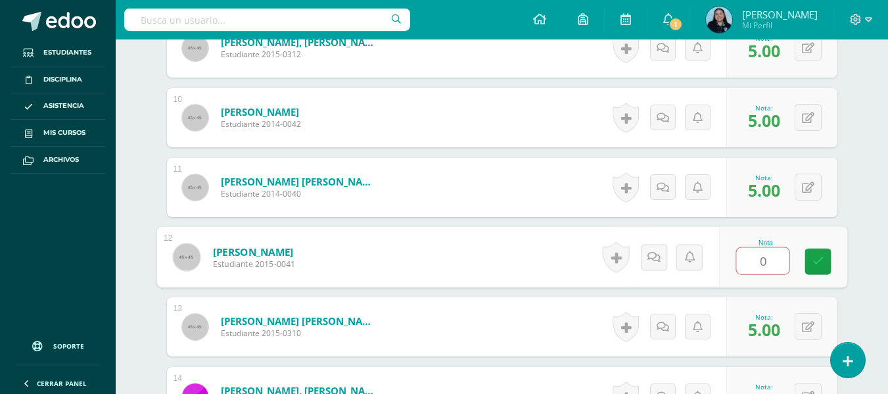
click at [751, 259] on input "0" at bounding box center [762, 261] width 53 height 26
click at [819, 259] on icon at bounding box center [818, 261] width 12 height 11
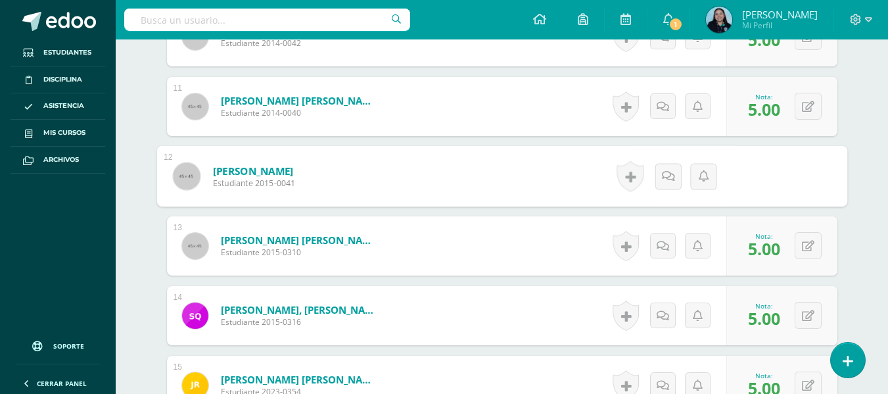
scroll to position [1078, 0]
click at [804, 183] on button at bounding box center [817, 176] width 28 height 28
click at [789, 180] on link at bounding box center [782, 180] width 26 height 26
type input "5"
click at [870, 264] on div "Reading Workshop Cuarto Primaria "B" Herramientas Detalle de asistencias Activi…" at bounding box center [502, 7] width 773 height 2091
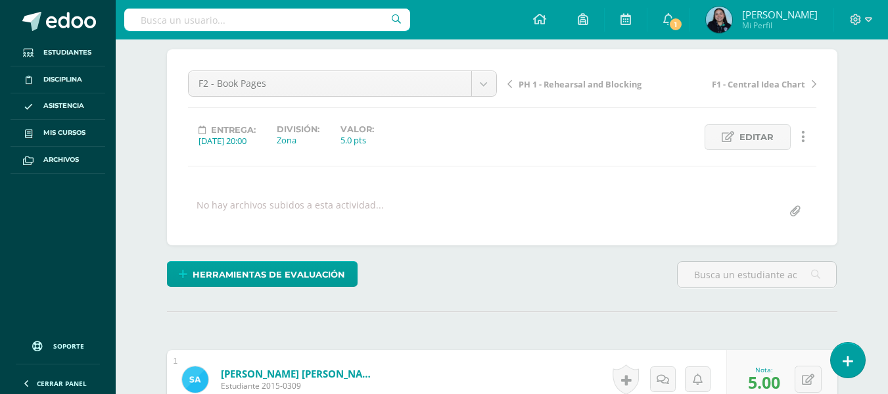
scroll to position [0, 0]
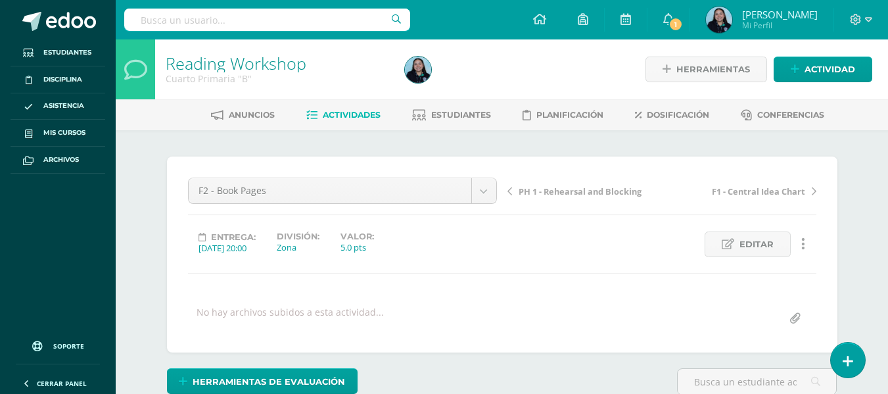
click at [326, 108] on link "Actividades" at bounding box center [343, 115] width 74 height 21
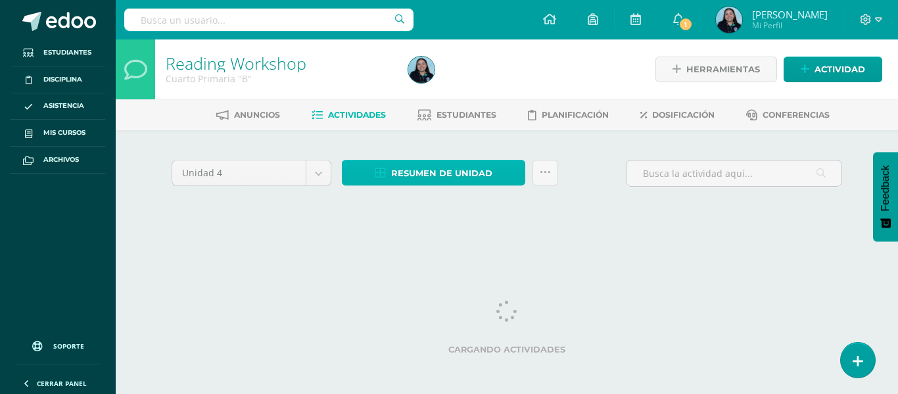
click at [414, 172] on span "Resumen de unidad" at bounding box center [441, 173] width 101 height 24
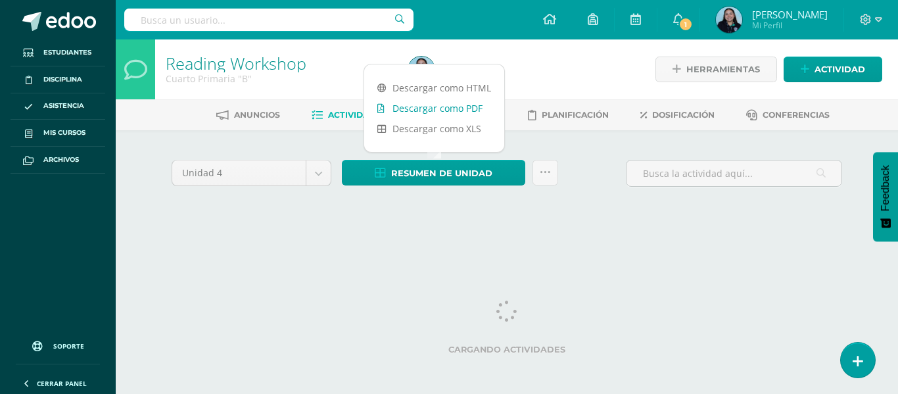
click at [459, 110] on link "Descargar como PDF" at bounding box center [434, 108] width 140 height 20
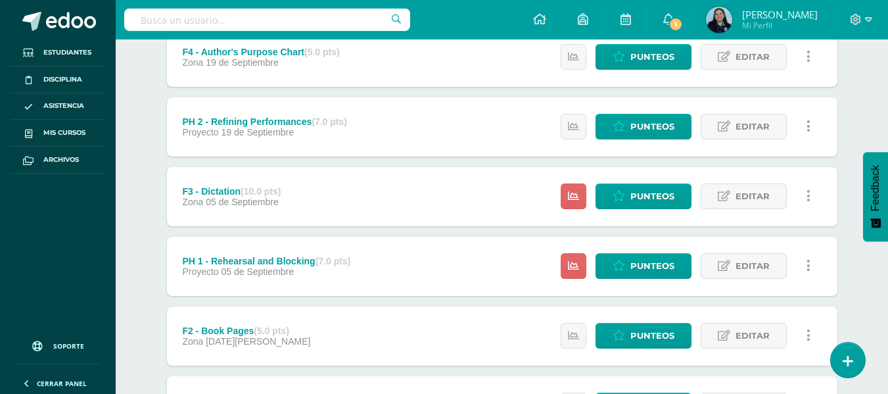
scroll to position [473, 0]
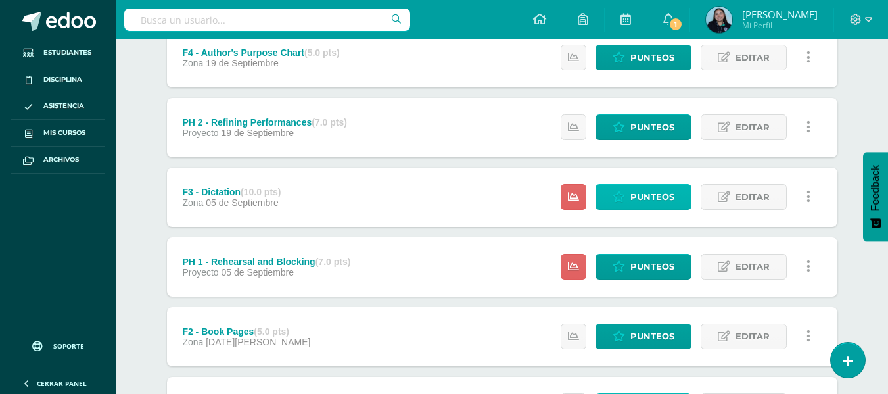
click at [638, 198] on span "Punteos" at bounding box center [653, 197] width 44 height 24
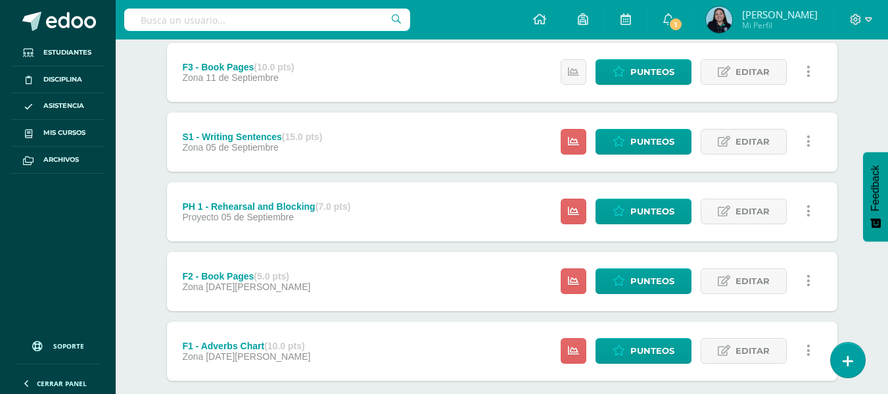
scroll to position [672, 0]
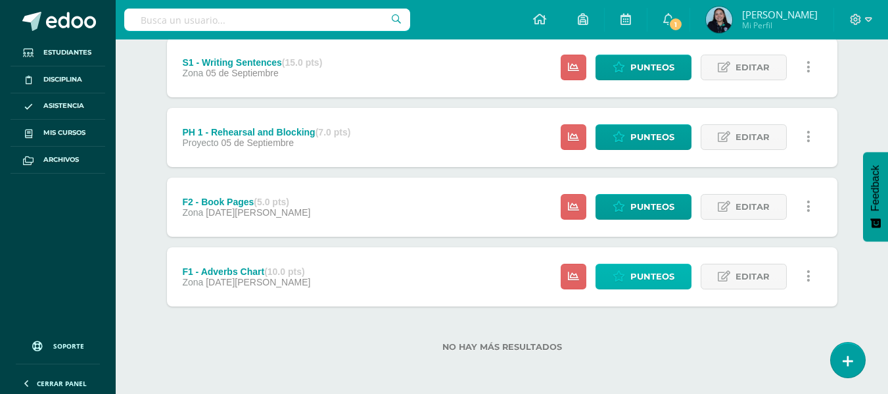
click at [642, 272] on span "Punteos" at bounding box center [653, 276] width 44 height 24
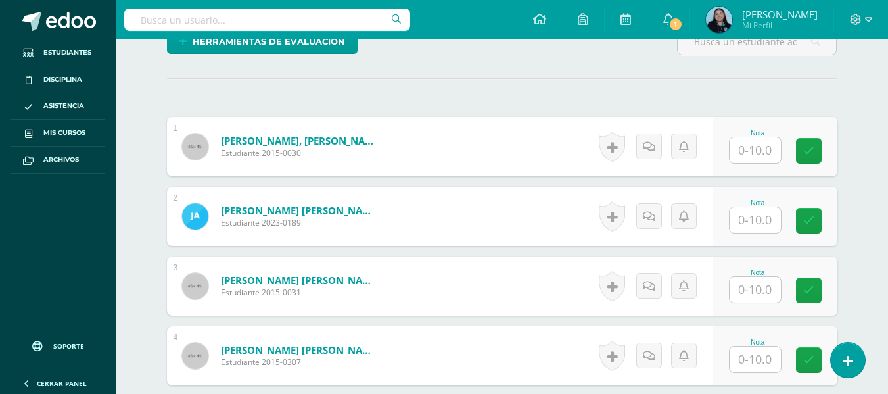
scroll to position [341, 0]
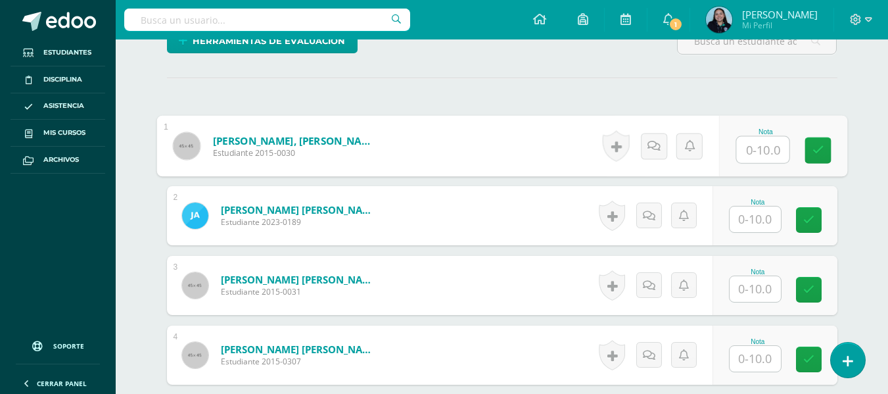
click at [761, 153] on input "text" at bounding box center [762, 150] width 53 height 26
type input "10"
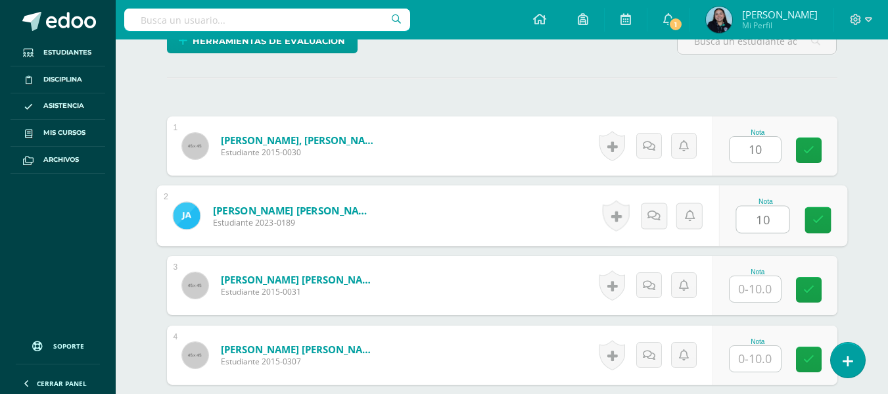
type input "10"
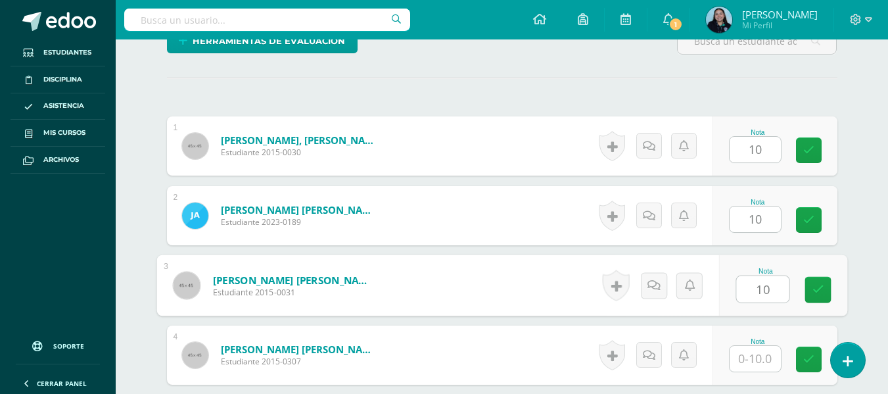
type input "10"
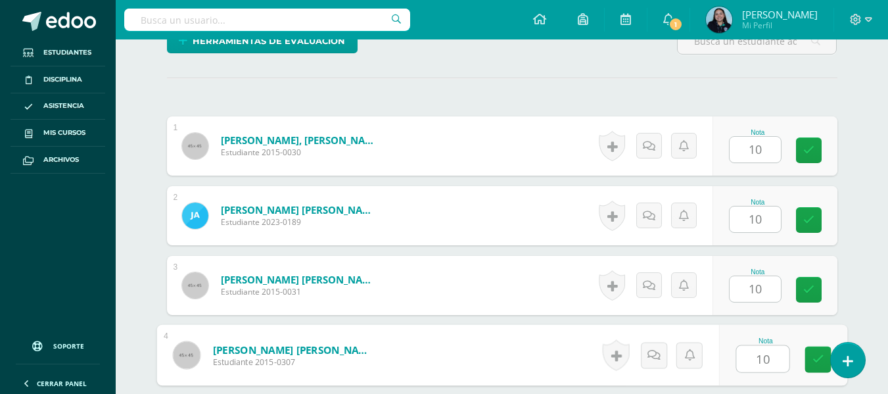
type input "10"
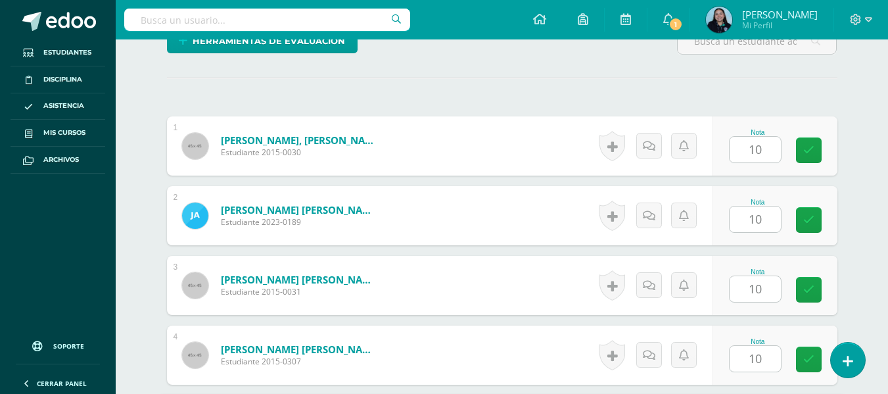
scroll to position [572, 0]
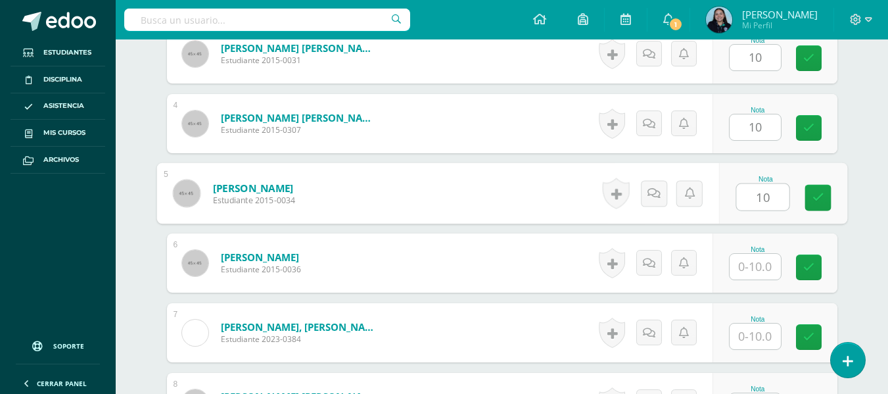
type input "10"
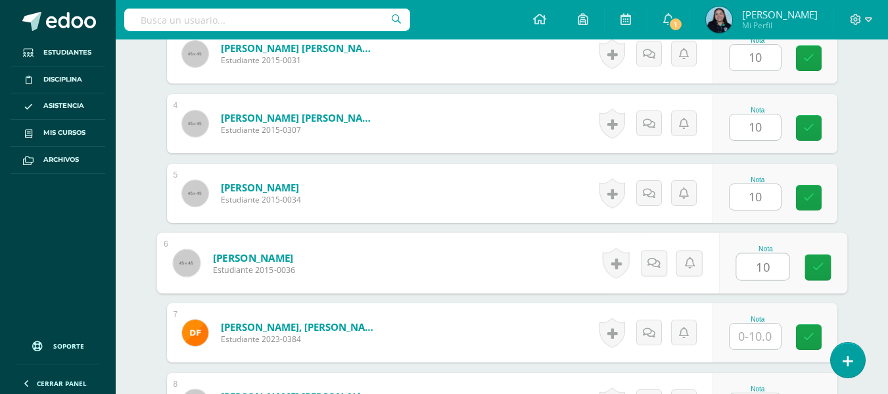
type input "10"
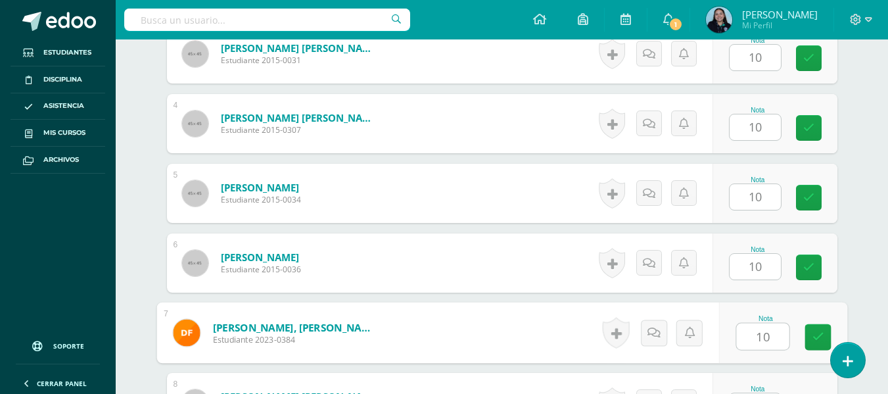
type input "10"
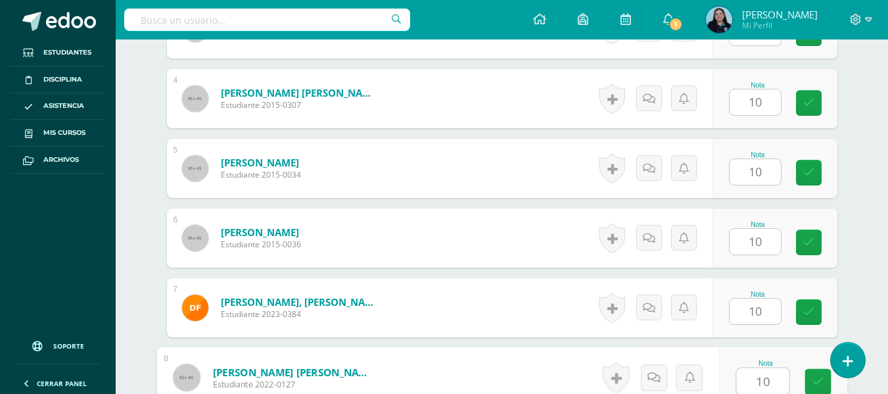
type input "10"
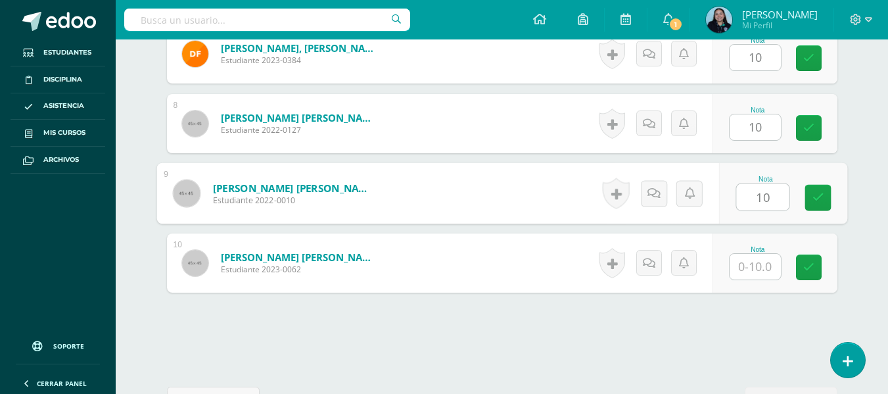
type input "10"
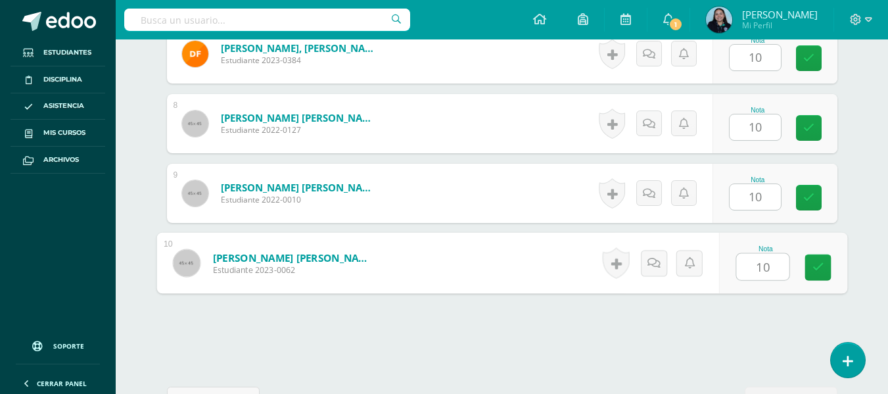
type input "10"
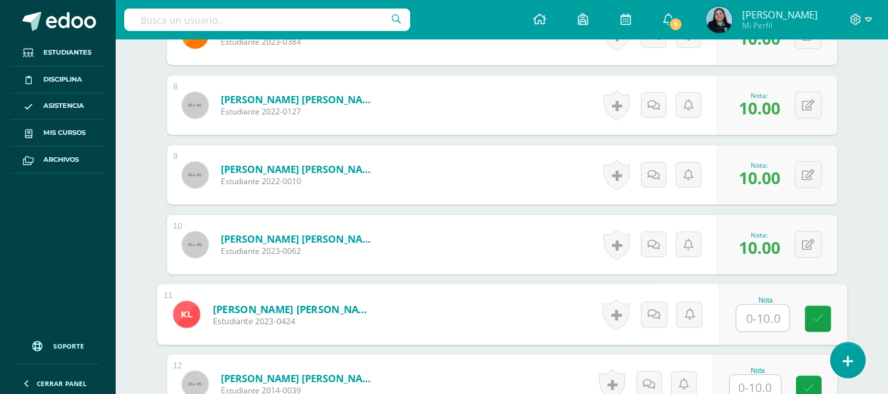
click at [757, 308] on input "text" at bounding box center [762, 318] width 53 height 26
type input "10"
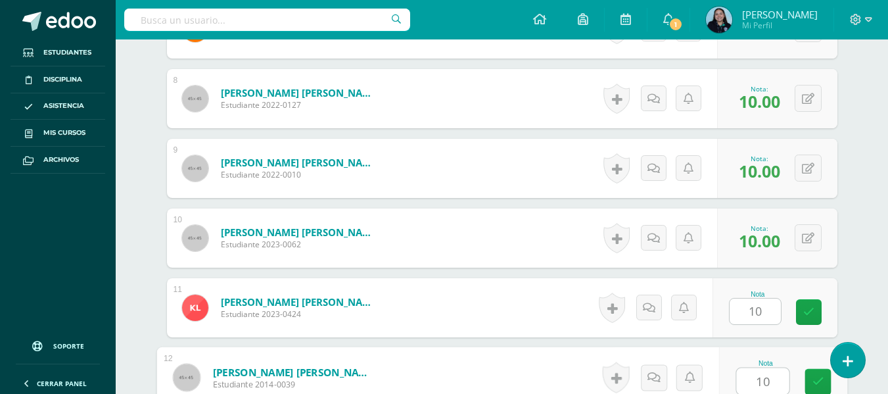
type input "10"
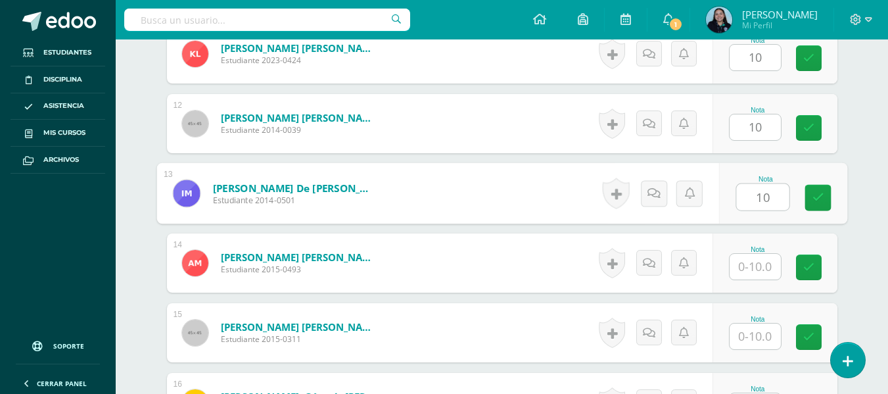
type input "10"
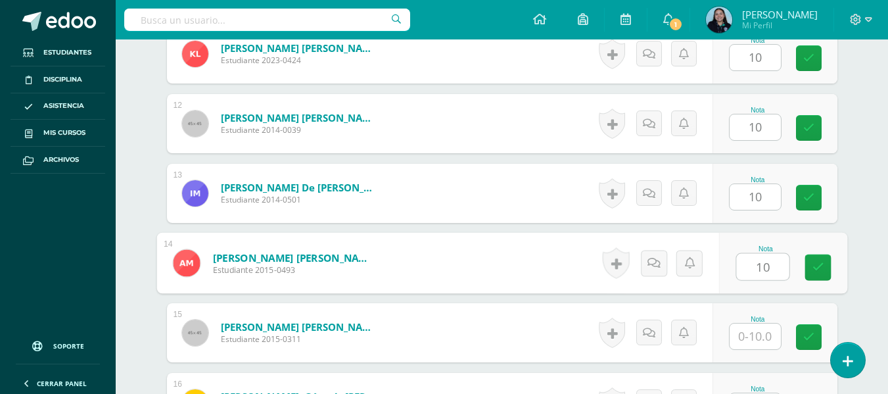
type input "10"
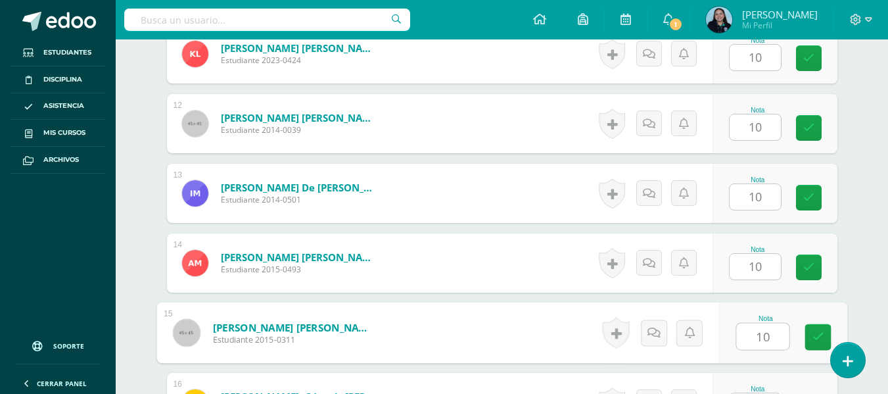
type input "10"
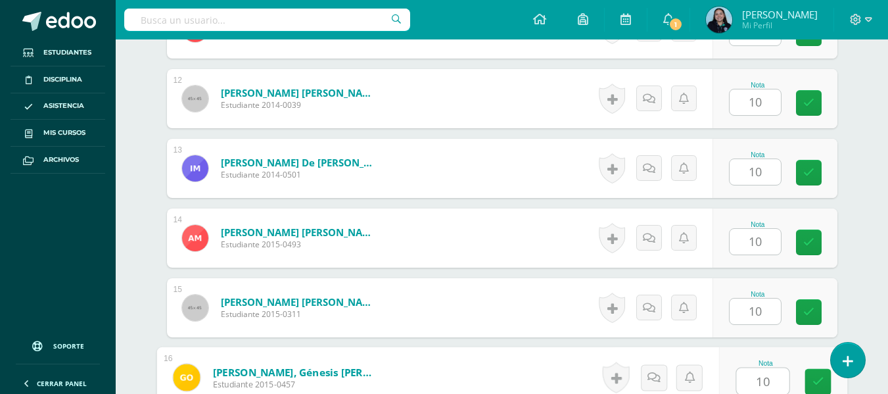
type input "10"
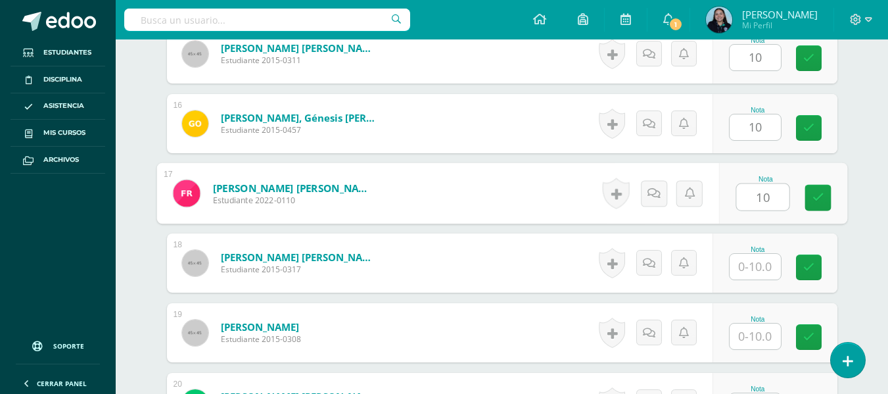
type input "10"
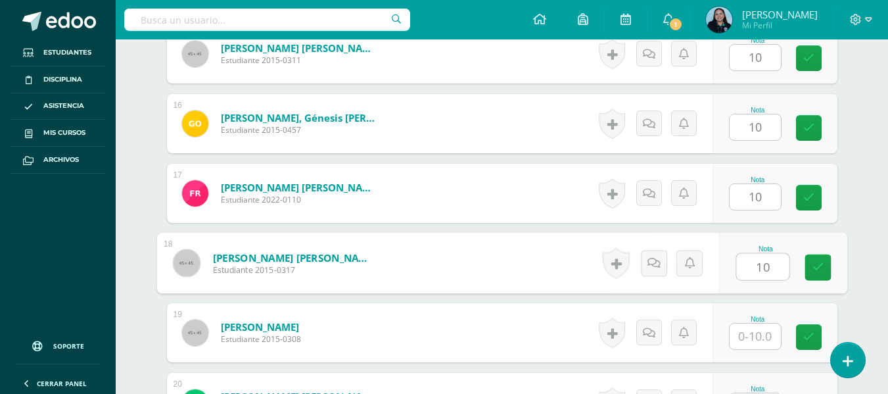
type input "10"
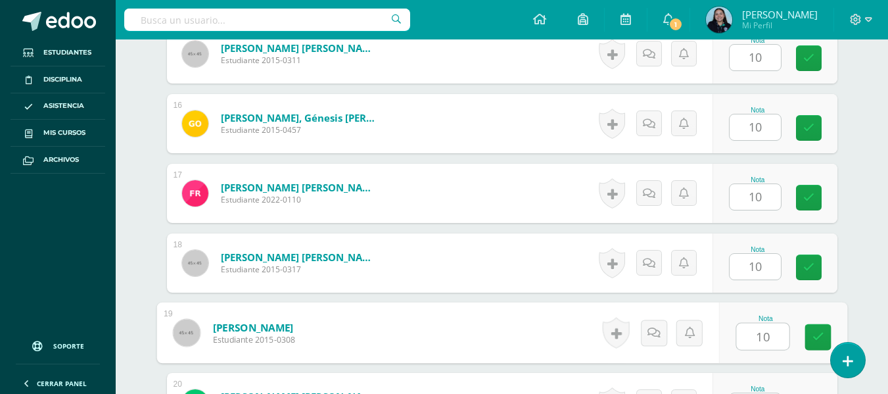
type input "10"
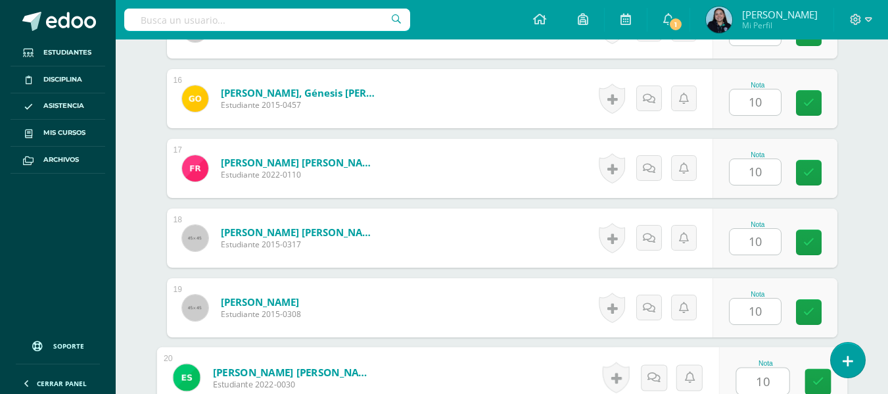
type input "10"
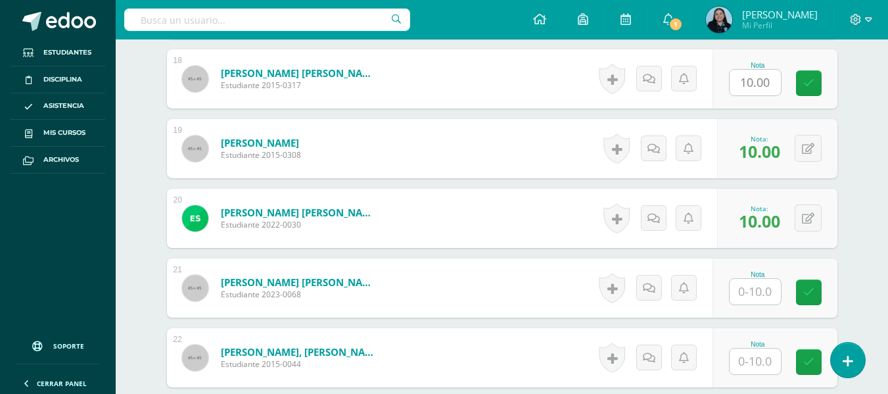
scroll to position [1593, 0]
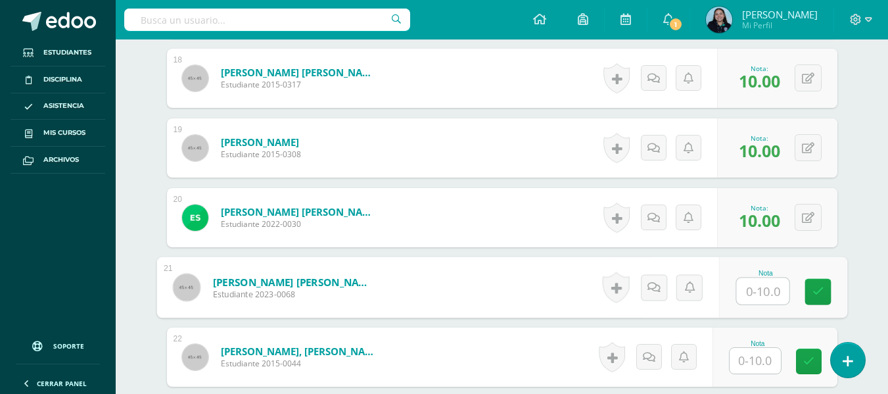
click at [751, 293] on input "text" at bounding box center [762, 291] width 53 height 26
type input "10"
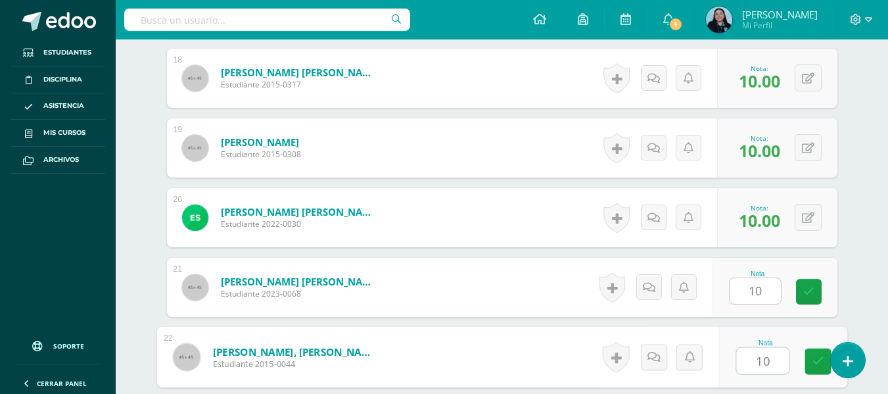
type input "10"
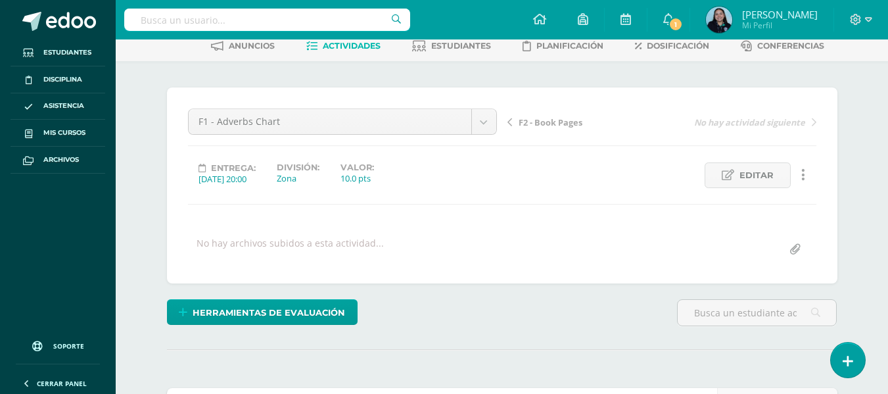
scroll to position [0, 0]
